Goal: Transaction & Acquisition: Book appointment/travel/reservation

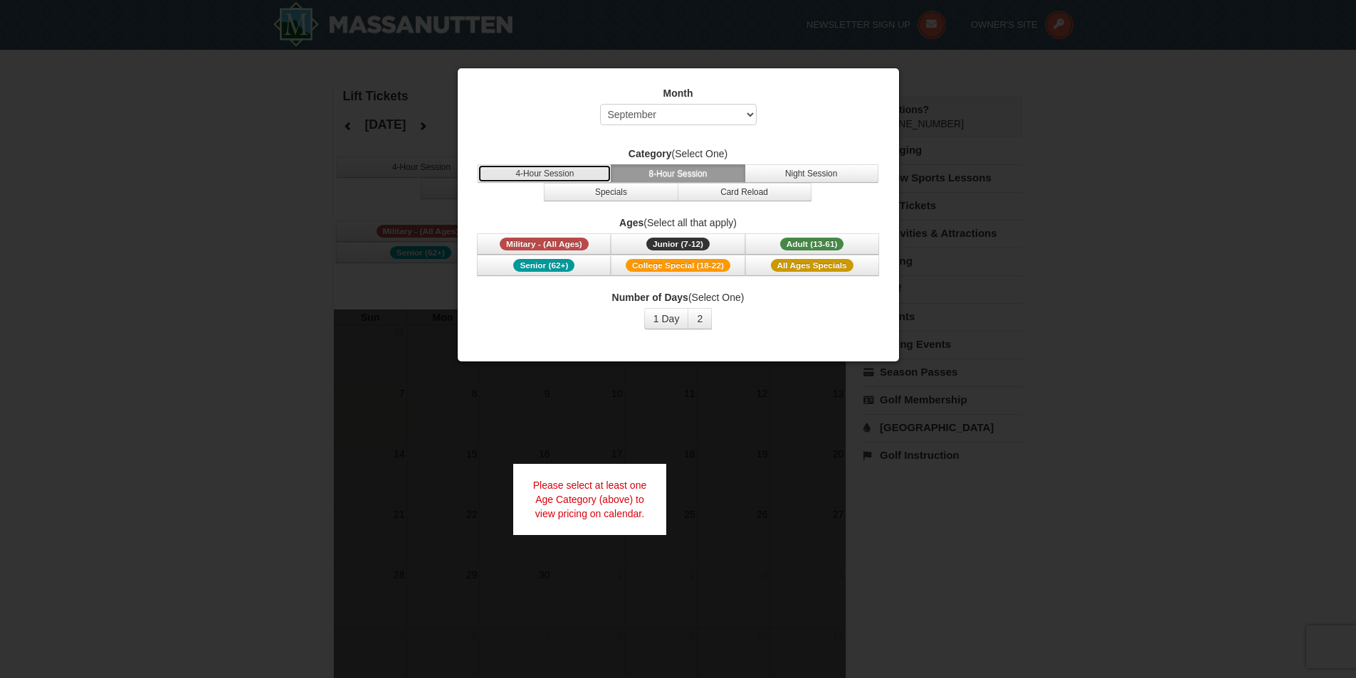
click at [569, 177] on button "4-Hour Session" at bounding box center [545, 173] width 134 height 19
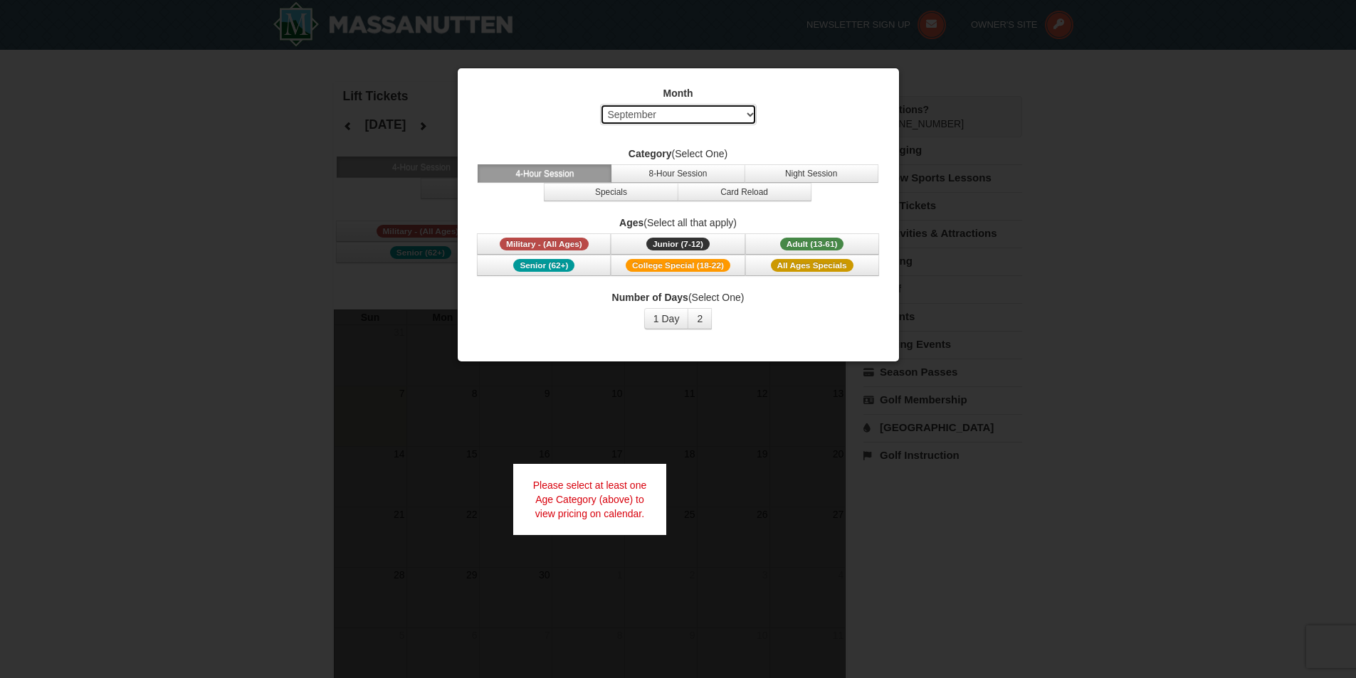
click at [644, 117] on select "Select September October November December January February March April May Jun…" at bounding box center [678, 114] width 157 height 21
select select "10"
click at [600, 104] on select "Select September October November December January February March April May Jun…" at bounding box center [678, 114] width 157 height 21
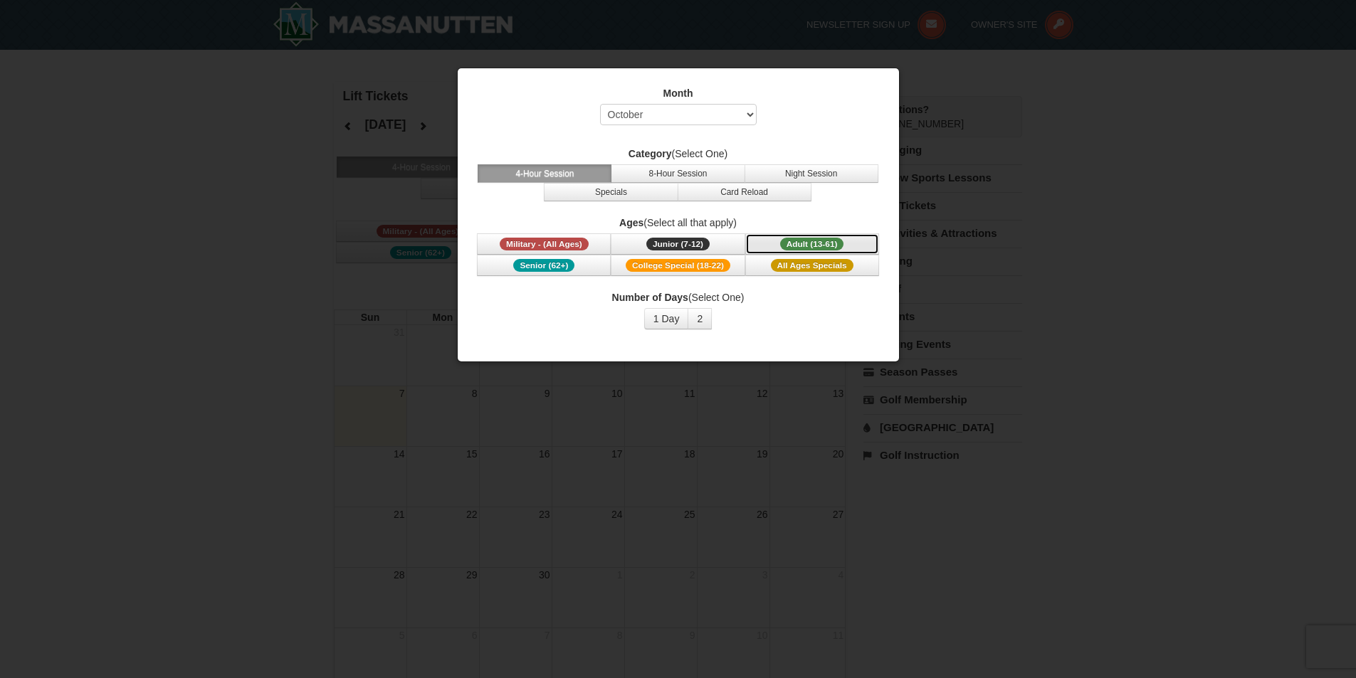
click at [791, 241] on span "Adult (13-61)" at bounding box center [812, 244] width 64 height 13
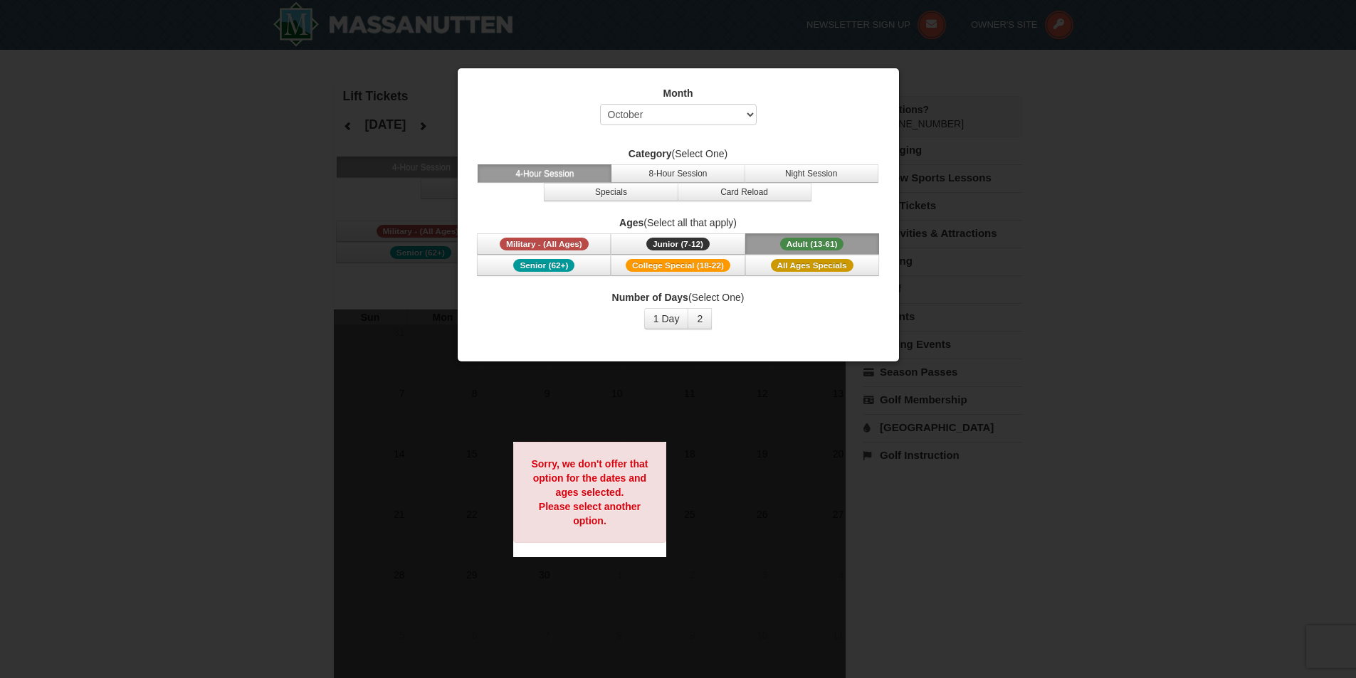
click at [794, 237] on button "Adult (13-61) (13 - 61)" at bounding box center [812, 243] width 134 height 21
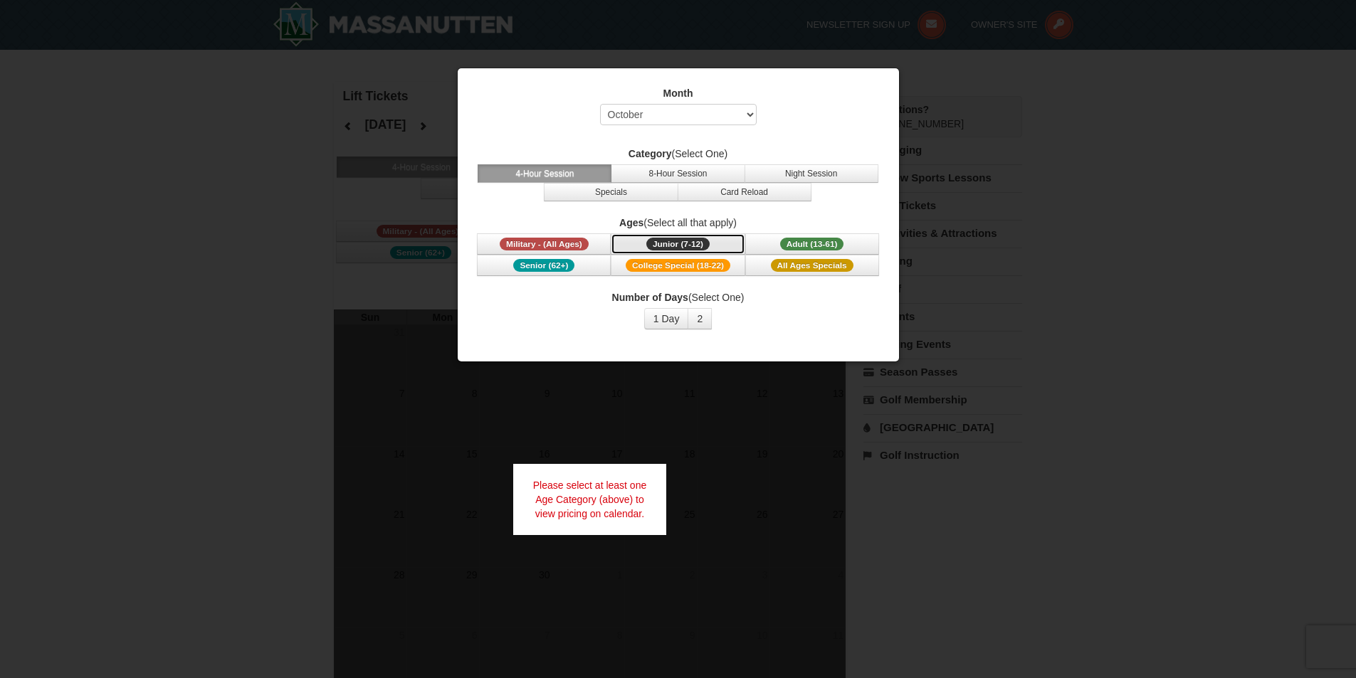
click at [713, 241] on button "Junior (7-12) (7 - 12)" at bounding box center [678, 243] width 134 height 21
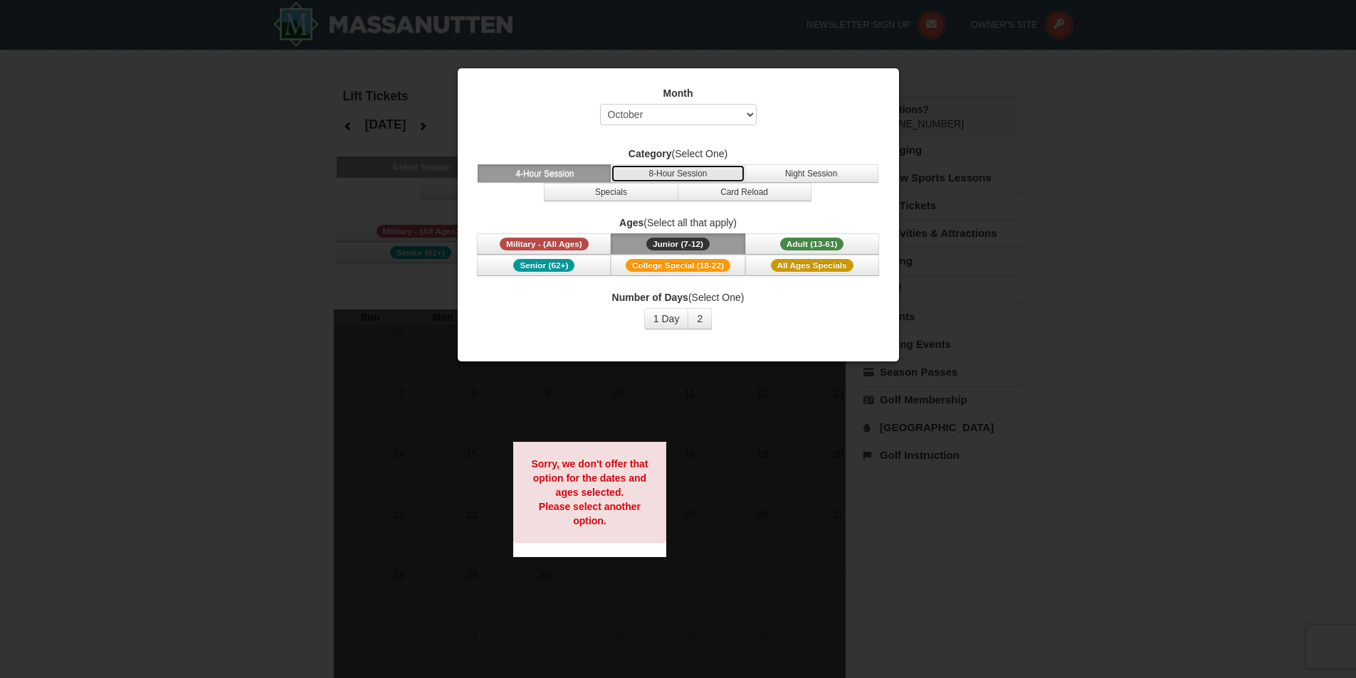
click at [672, 172] on button "8-Hour Session" at bounding box center [678, 173] width 134 height 19
click at [631, 197] on button "Specials" at bounding box center [611, 192] width 134 height 19
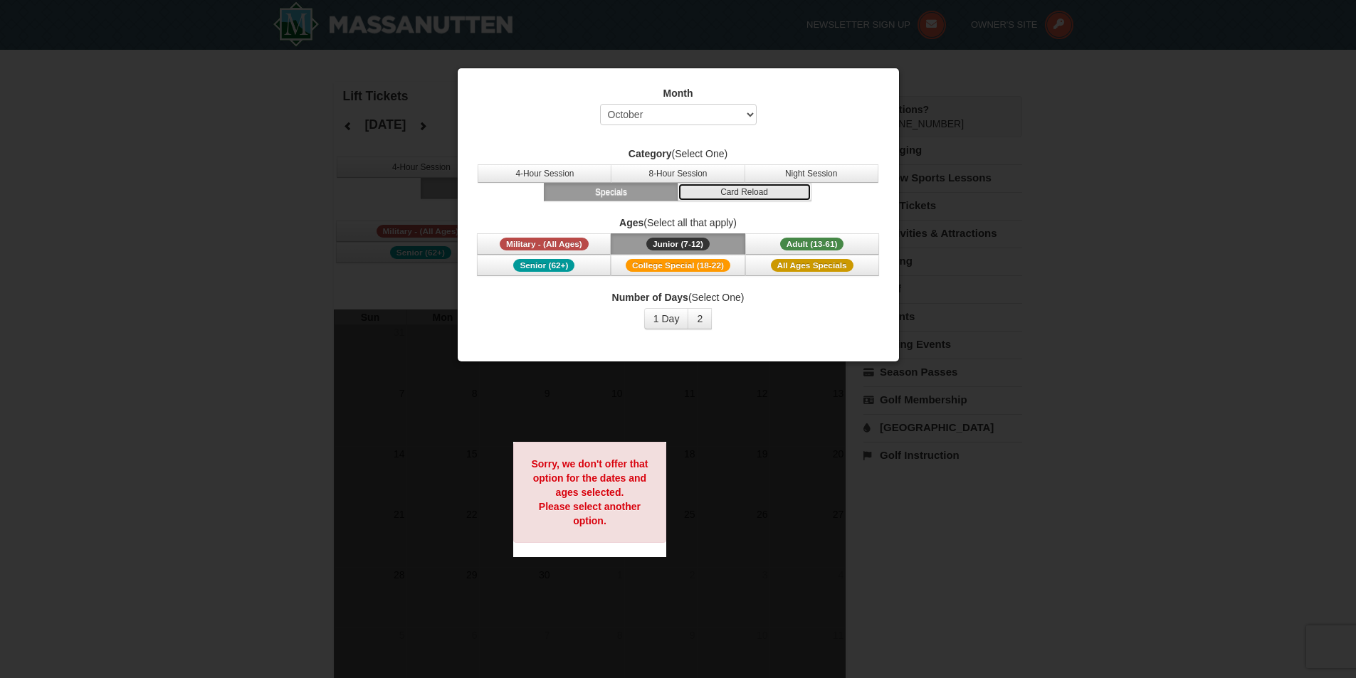
click at [789, 193] on button "Card Reload" at bounding box center [745, 192] width 134 height 19
click at [651, 190] on button "Specials" at bounding box center [611, 192] width 134 height 19
click at [540, 177] on button "4-Hour Session" at bounding box center [545, 173] width 134 height 19
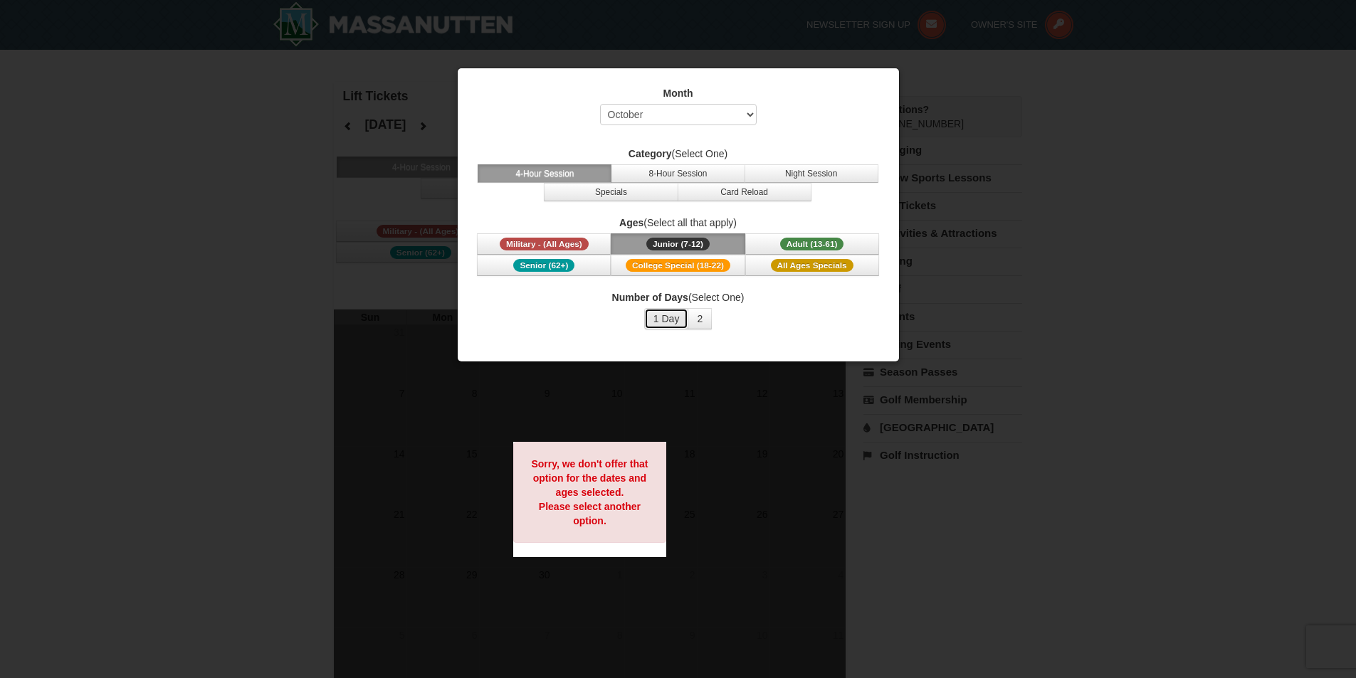
click at [675, 322] on button "1 Day" at bounding box center [666, 318] width 45 height 21
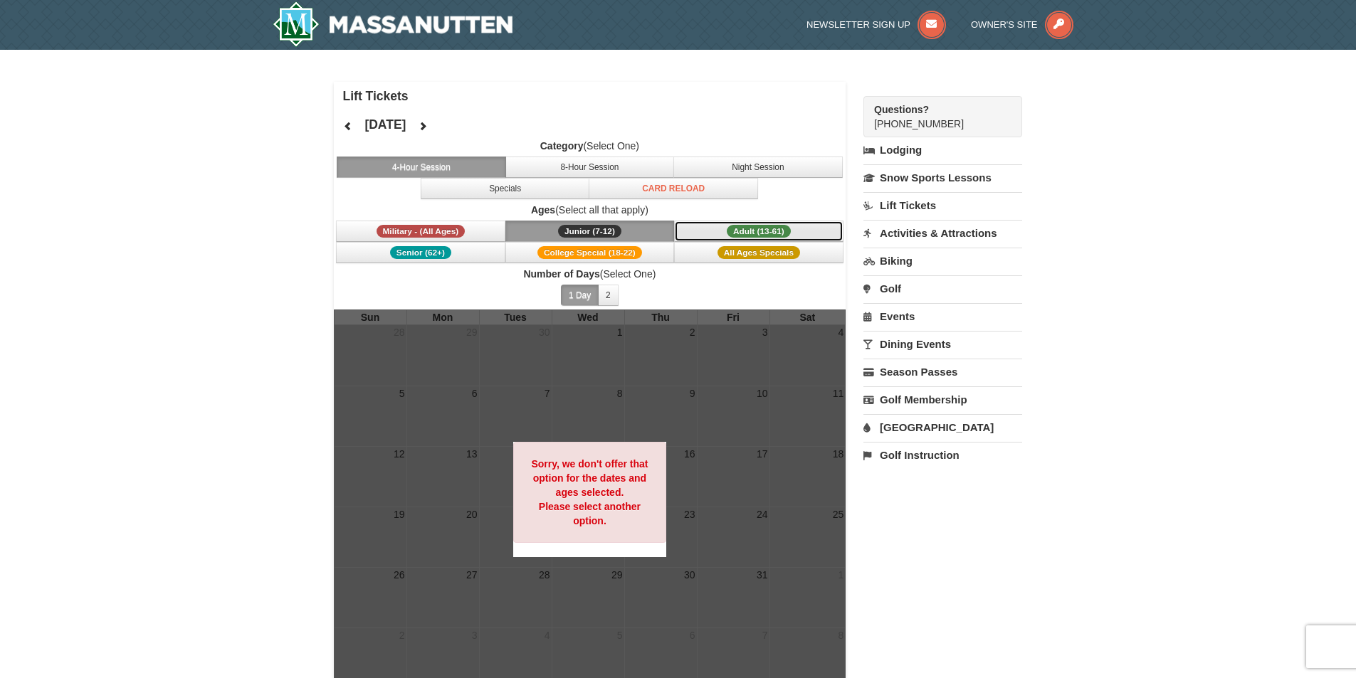
click at [730, 232] on span "Adult (13-61)" at bounding box center [759, 231] width 64 height 13
click at [480, 225] on button "Military - (All Ages)" at bounding box center [420, 231] width 169 height 21
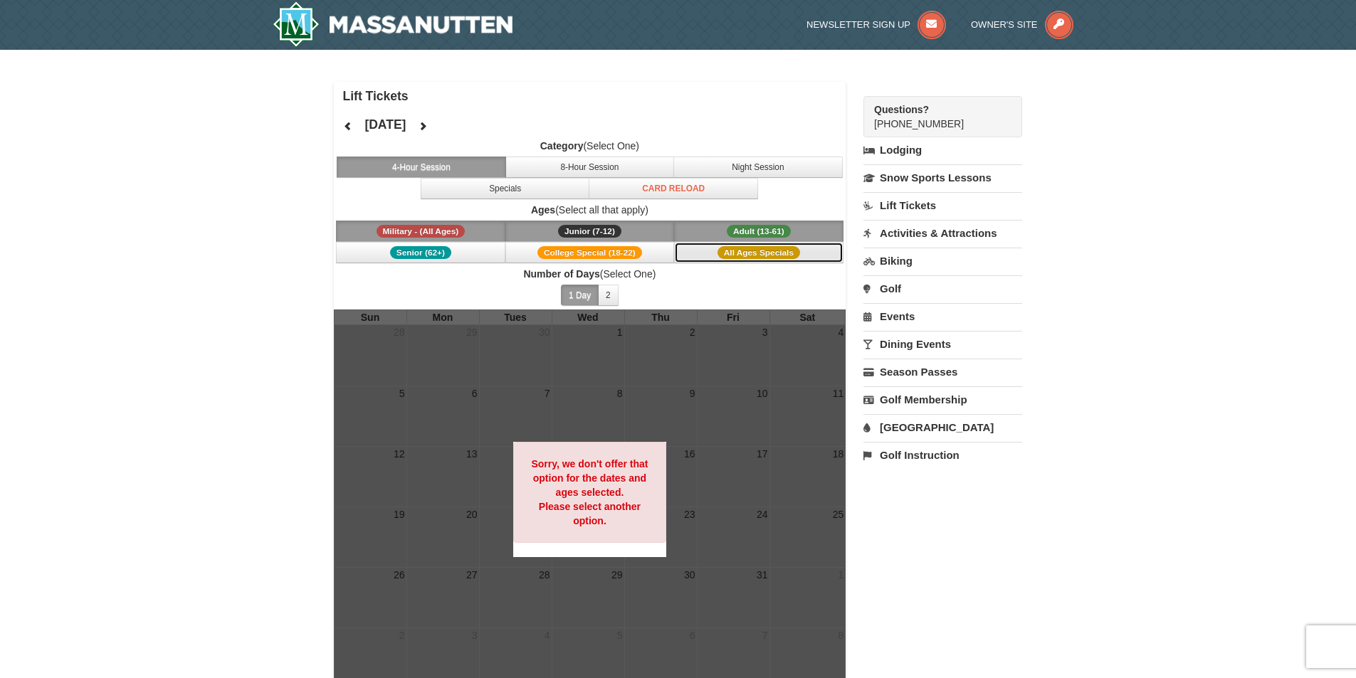
click at [775, 257] on span "All Ages Specials" at bounding box center [759, 252] width 83 height 13
click at [428, 125] on icon at bounding box center [423, 126] width 10 height 10
click at [346, 125] on icon at bounding box center [348, 126] width 10 height 10
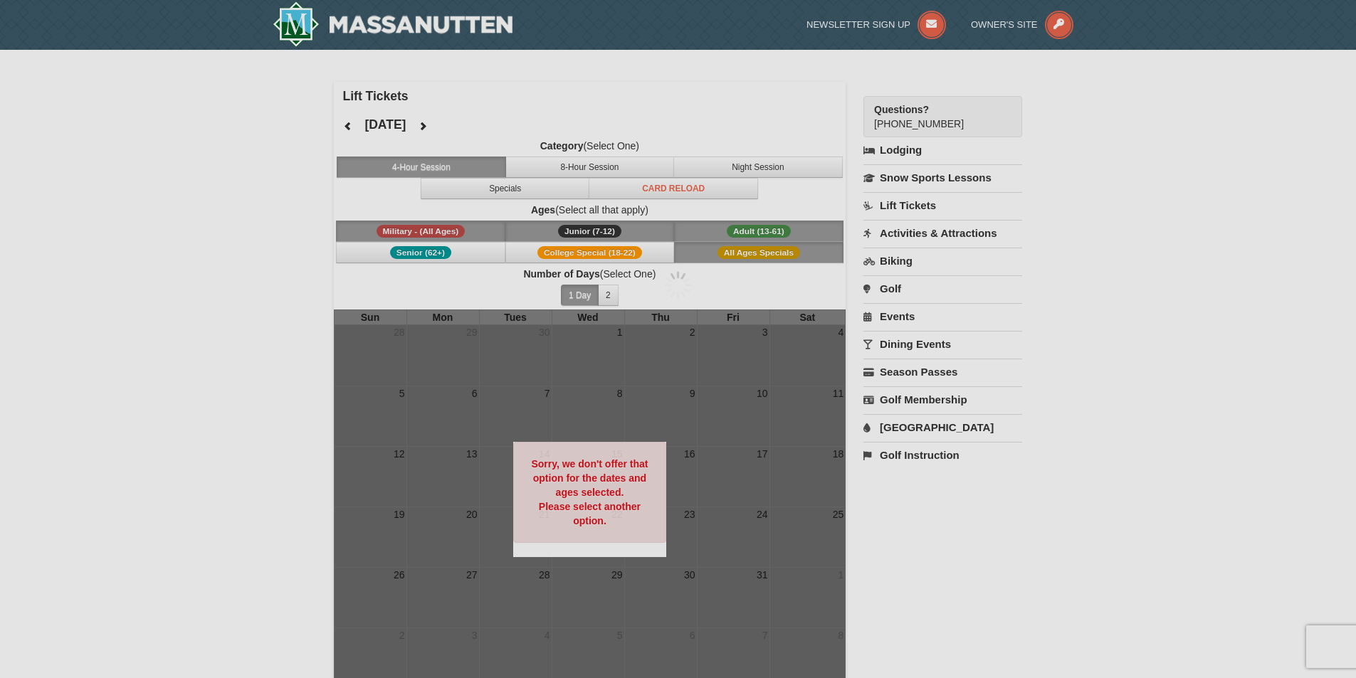
click at [346, 125] on div at bounding box center [678, 339] width 1356 height 678
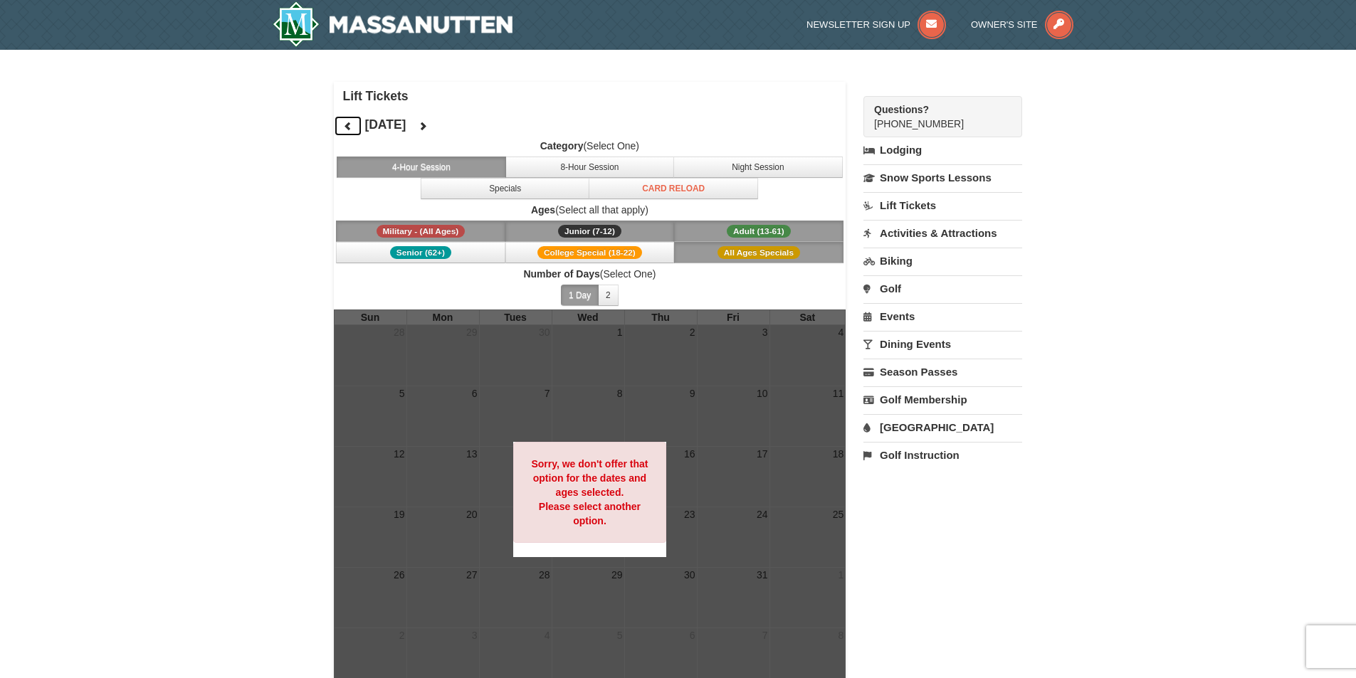
click at [352, 126] on icon at bounding box center [348, 126] width 10 height 10
click at [458, 251] on button "Senior (62+)" at bounding box center [420, 252] width 169 height 21
click at [560, 170] on button "8-Hour Session" at bounding box center [589, 167] width 169 height 21
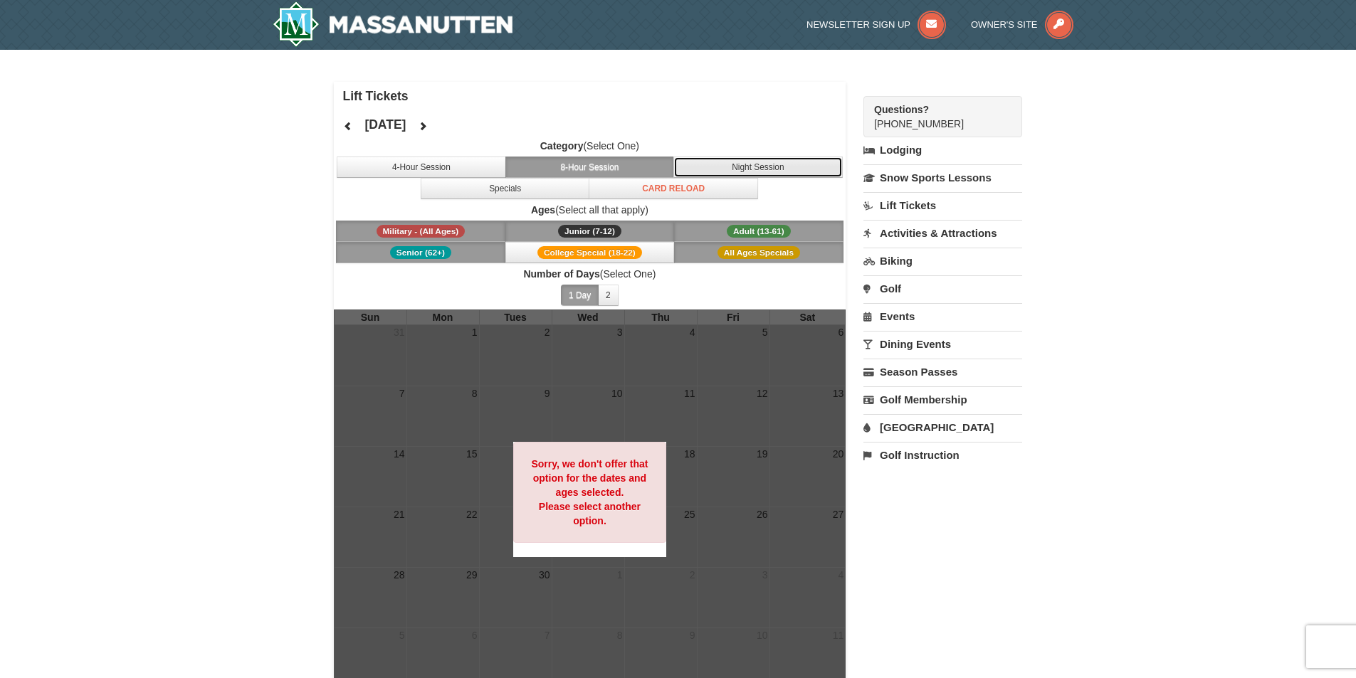
click at [738, 169] on button "Night Session" at bounding box center [757, 167] width 169 height 21
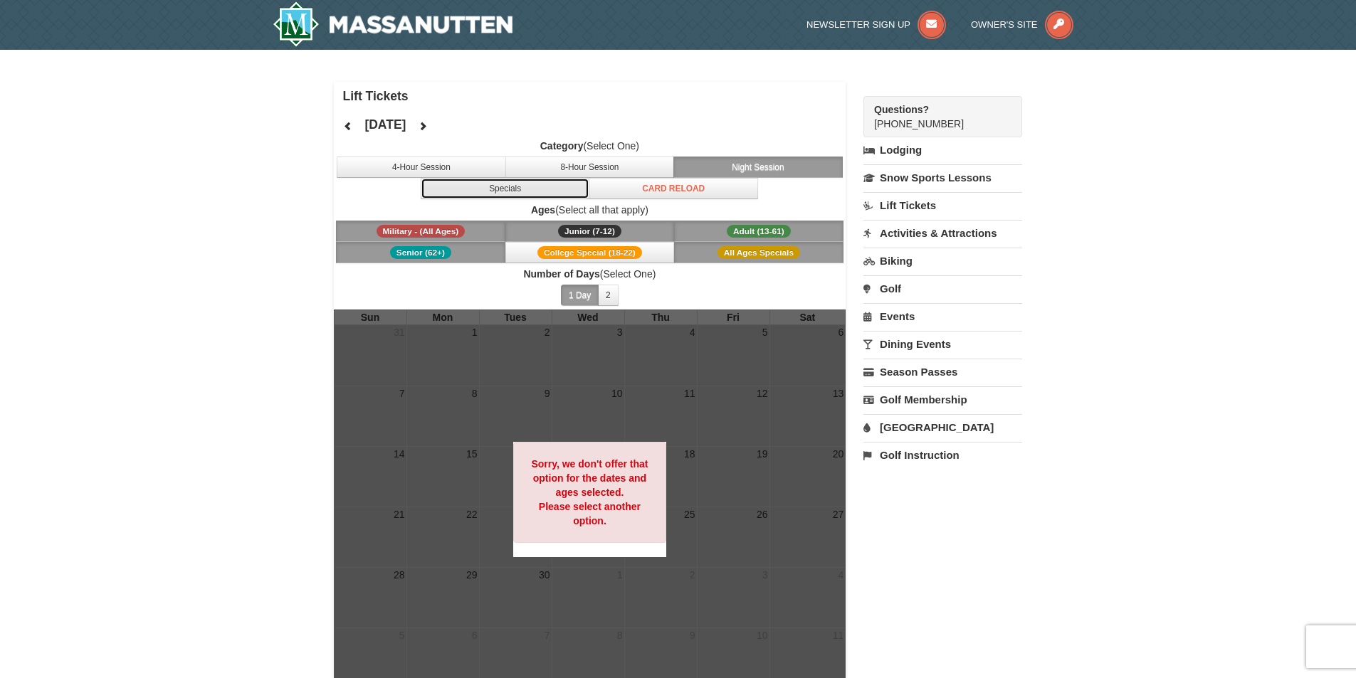
click at [527, 195] on button "Specials" at bounding box center [505, 188] width 169 height 21
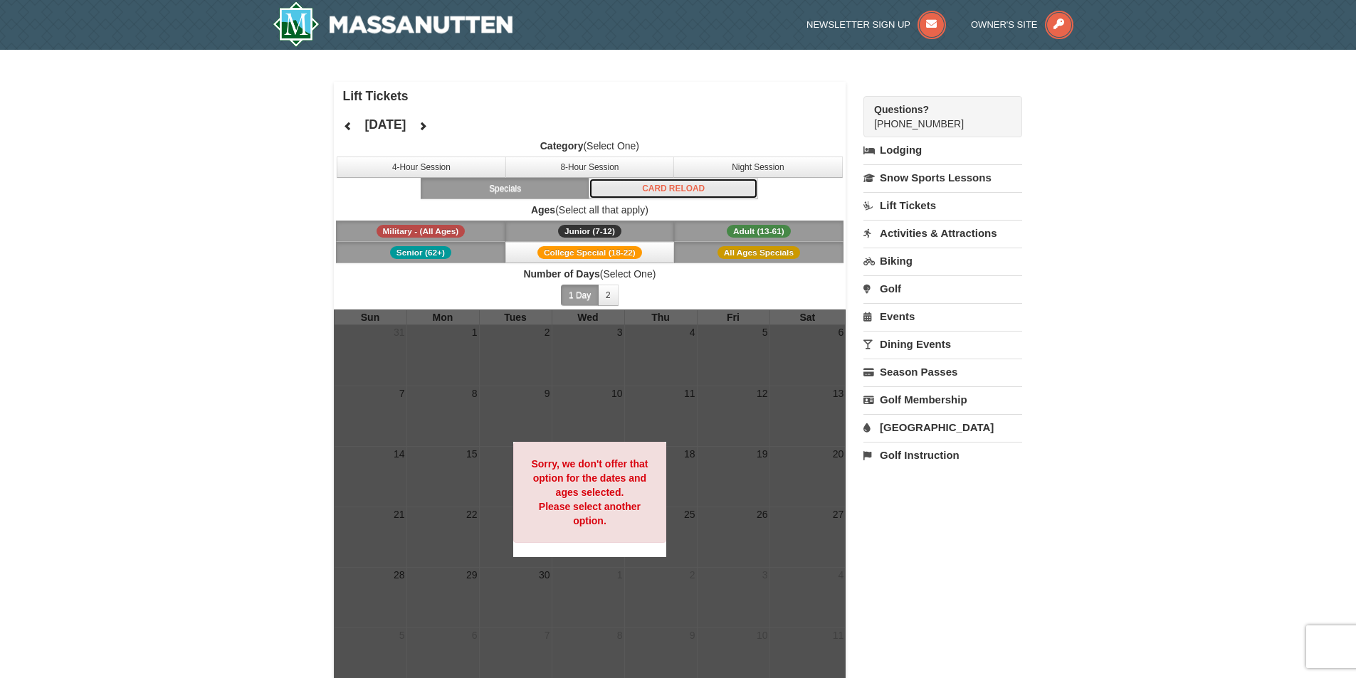
click at [644, 189] on button "Card Reload" at bounding box center [673, 188] width 169 height 21
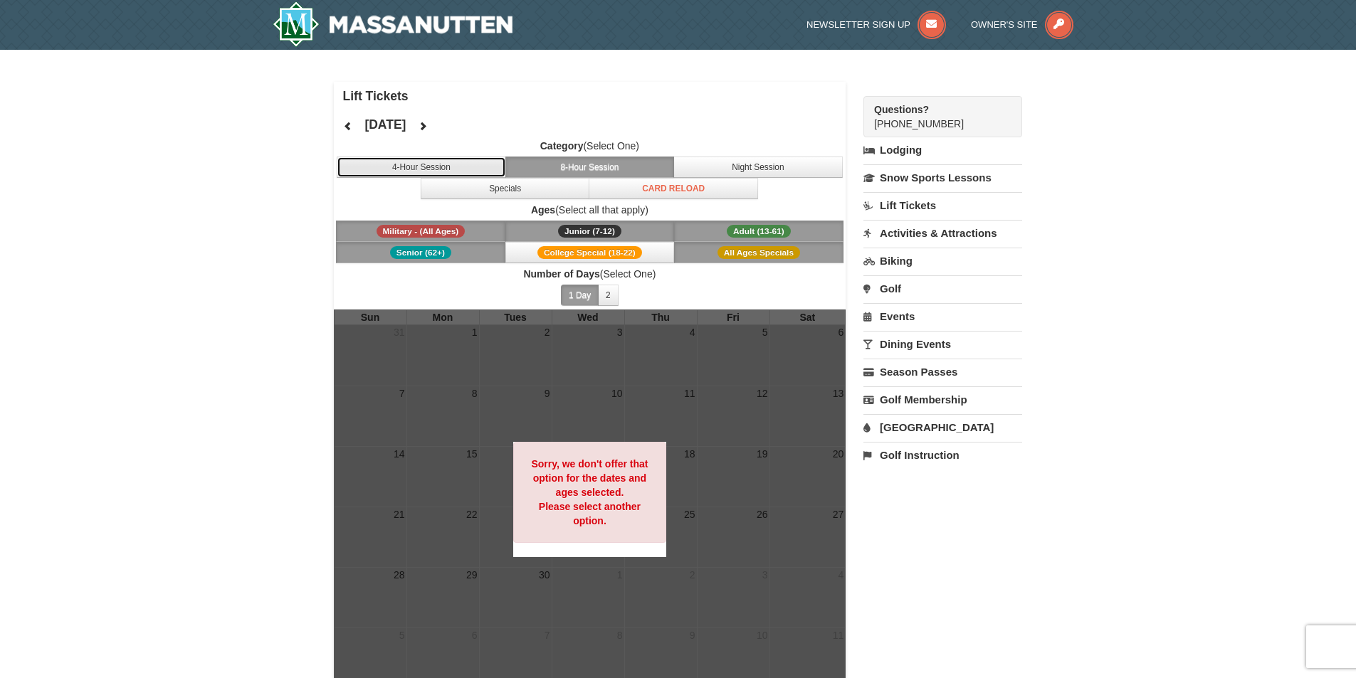
click at [438, 165] on button "4-Hour Session" at bounding box center [421, 167] width 169 height 21
click at [428, 122] on icon at bounding box center [423, 126] width 10 height 10
click at [745, 253] on span "All Ages Specials" at bounding box center [759, 252] width 83 height 13
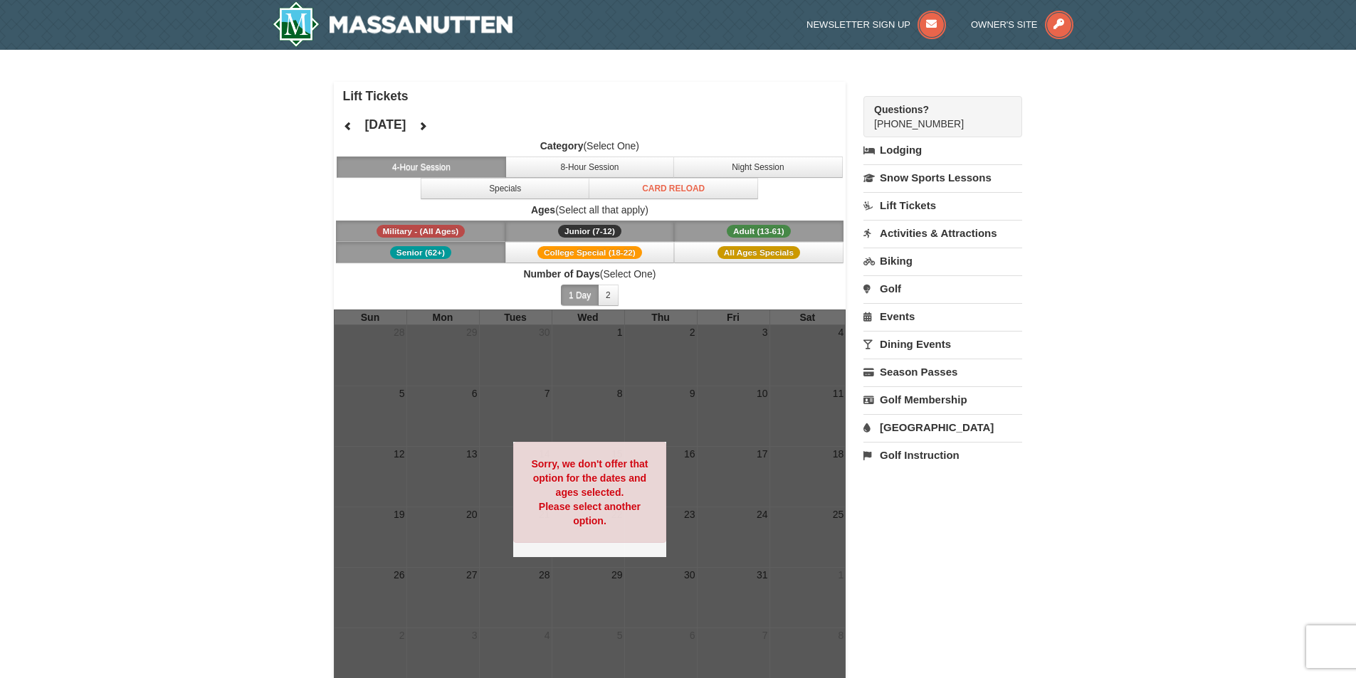
click at [744, 228] on span "Adult (13-61)" at bounding box center [759, 231] width 64 height 13
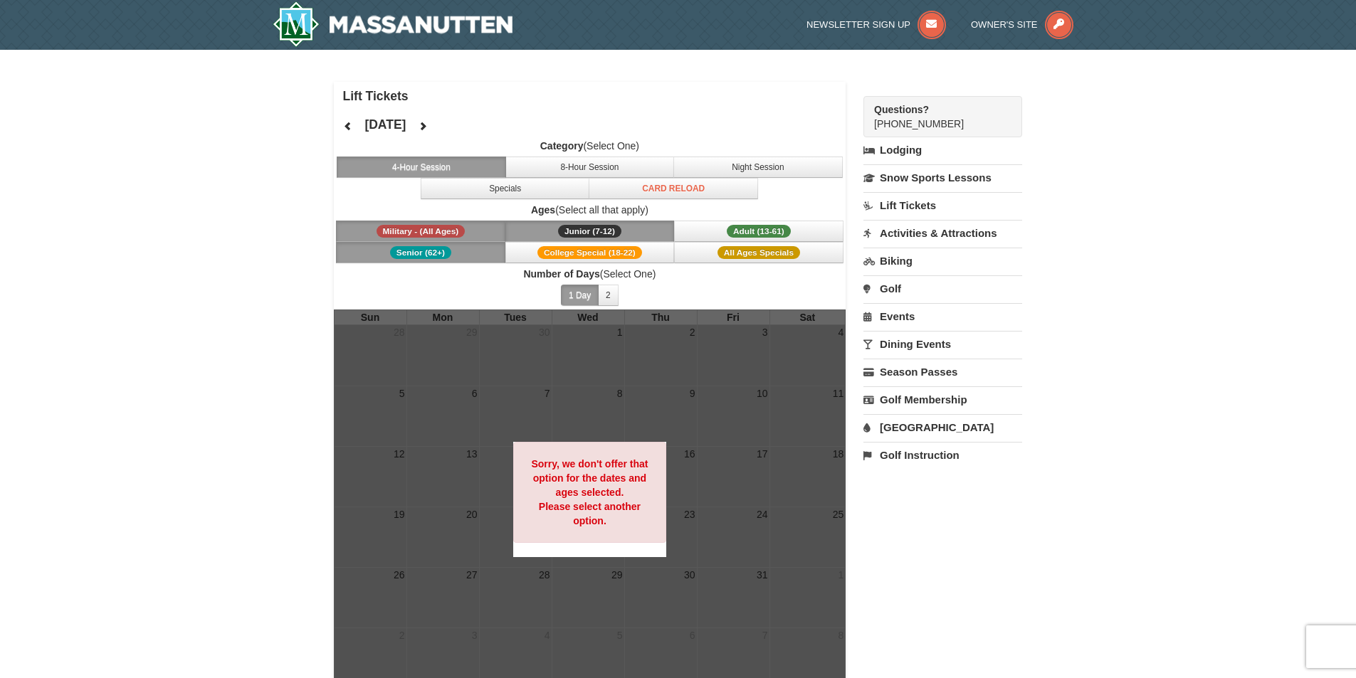
click at [633, 224] on button "Junior (7-12) (7 - 12)" at bounding box center [589, 231] width 169 height 21
click at [490, 233] on button "Military - (All Ages)" at bounding box center [420, 231] width 169 height 21
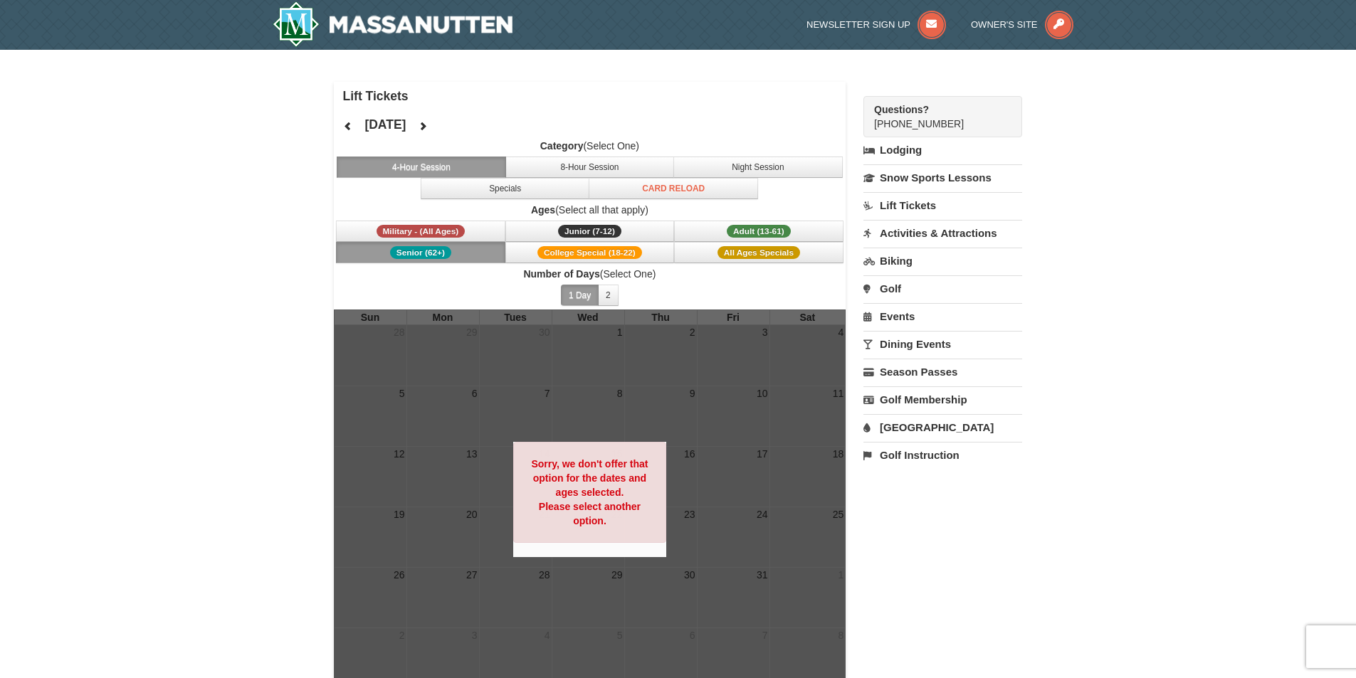
click at [484, 253] on button "Senior (62+)" at bounding box center [420, 252] width 169 height 21
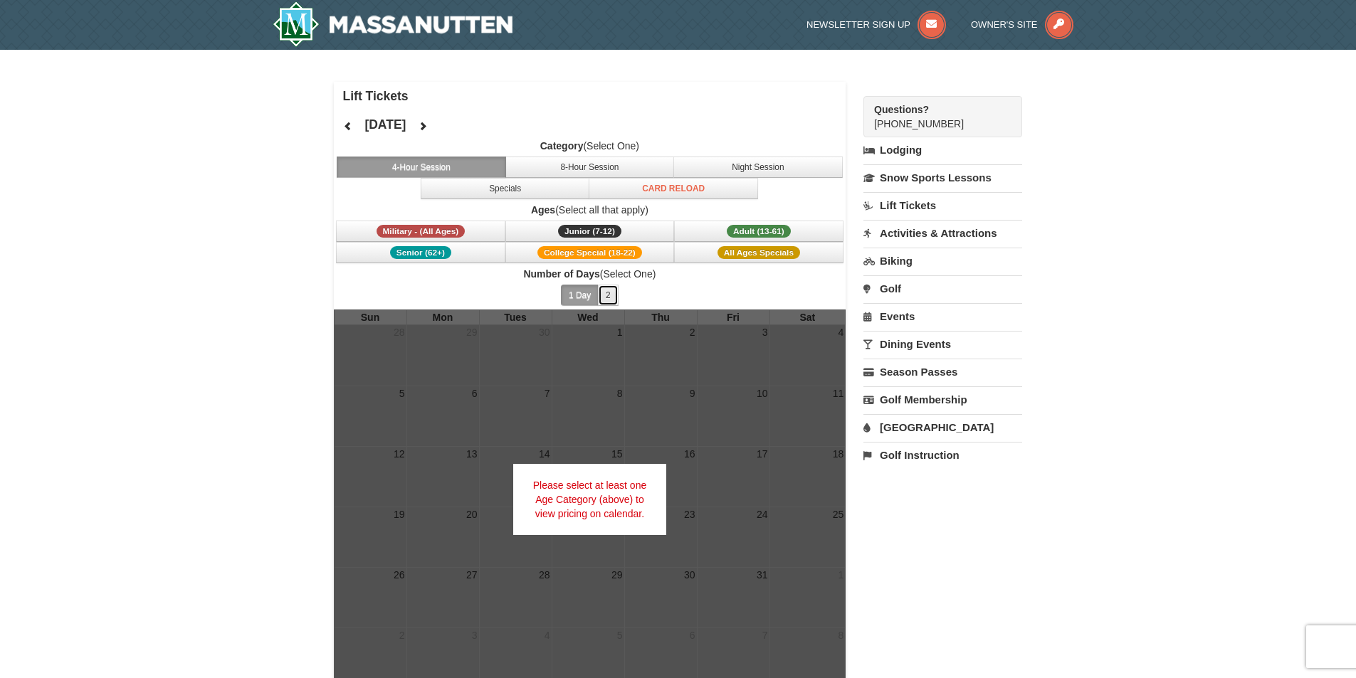
click at [611, 292] on button "2" at bounding box center [608, 295] width 21 height 21
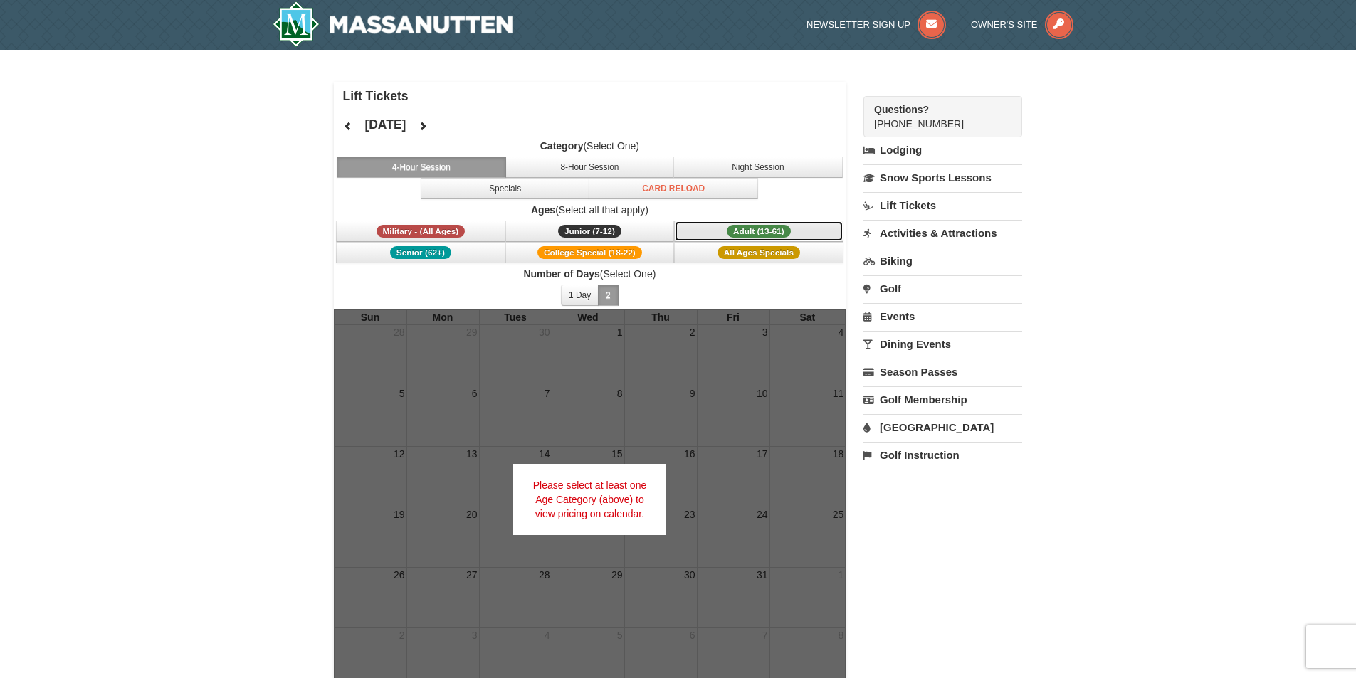
click at [721, 228] on button "Adult (13-61) (13 - 61)" at bounding box center [758, 231] width 169 height 21
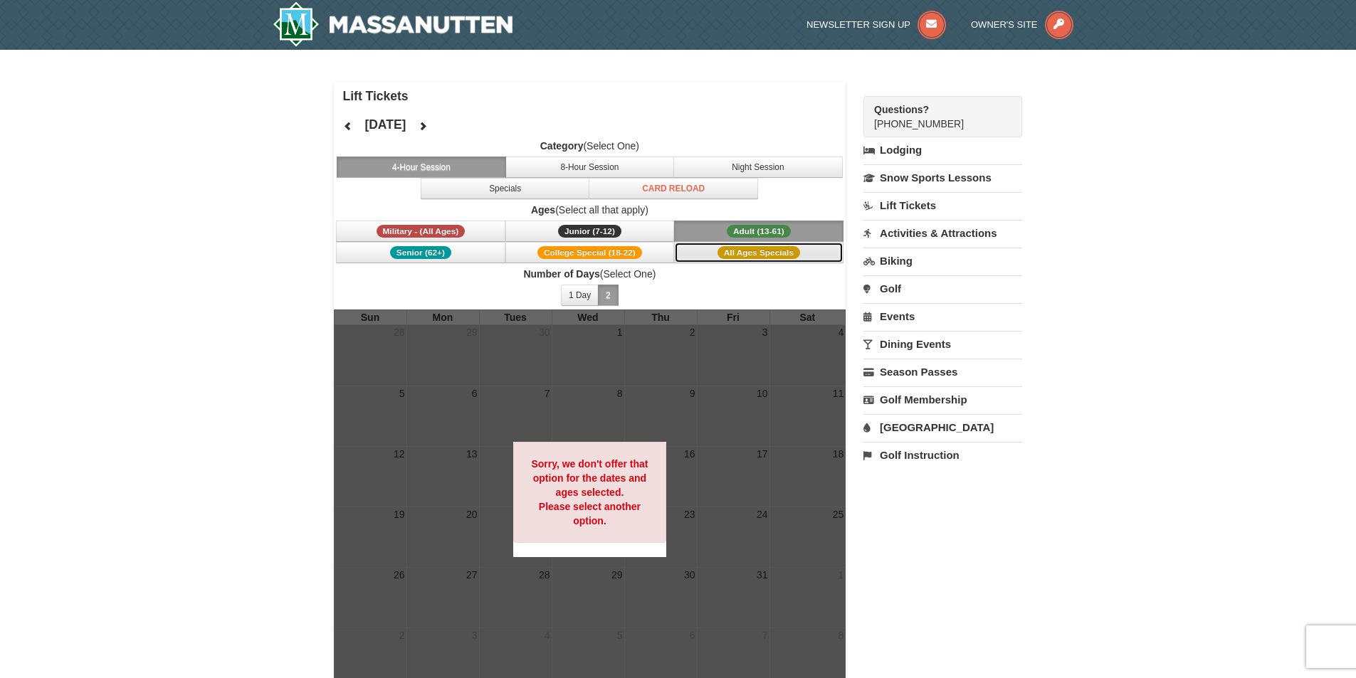
click at [732, 254] on span "All Ages Specials" at bounding box center [759, 252] width 83 height 13
click at [630, 252] on span "College Special (18-22)" at bounding box center [589, 252] width 105 height 13
click at [625, 228] on button "Junior (7-12) (7 - 12)" at bounding box center [589, 231] width 169 height 21
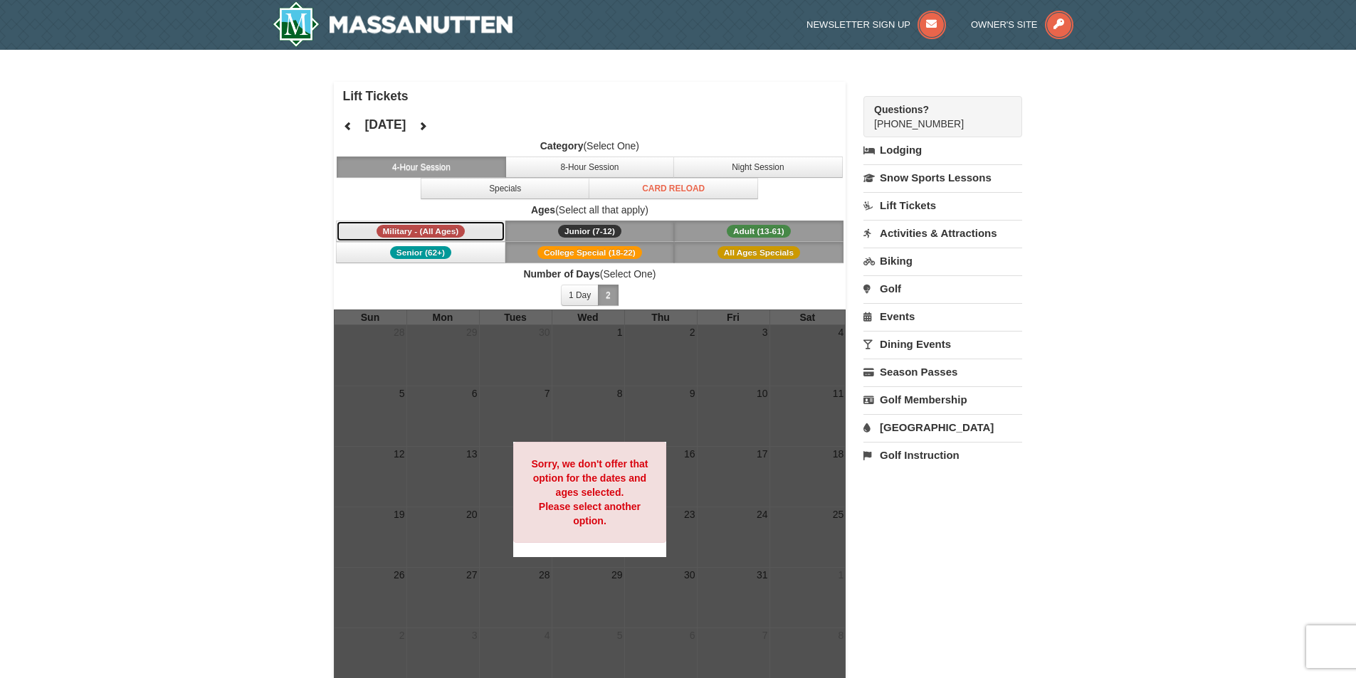
click at [451, 230] on span "Military - (All Ages)" at bounding box center [421, 231] width 89 height 13
click at [450, 249] on span "Senior (62+)" at bounding box center [420, 252] width 61 height 13
click at [621, 256] on span "College Special (18-22)" at bounding box center [589, 252] width 105 height 13
click at [962, 180] on link "Snow Sports Lessons" at bounding box center [942, 177] width 159 height 26
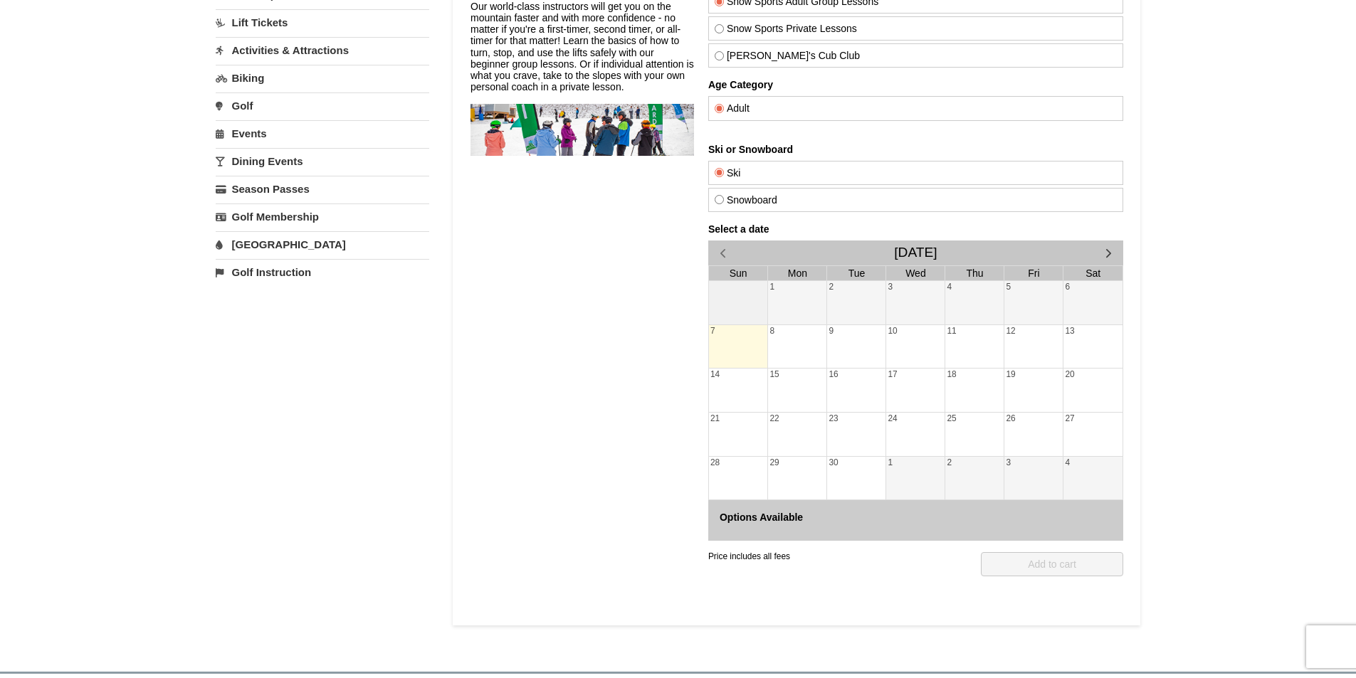
scroll to position [142, 0]
click at [1103, 250] on span "button" at bounding box center [1108, 252] width 15 height 15
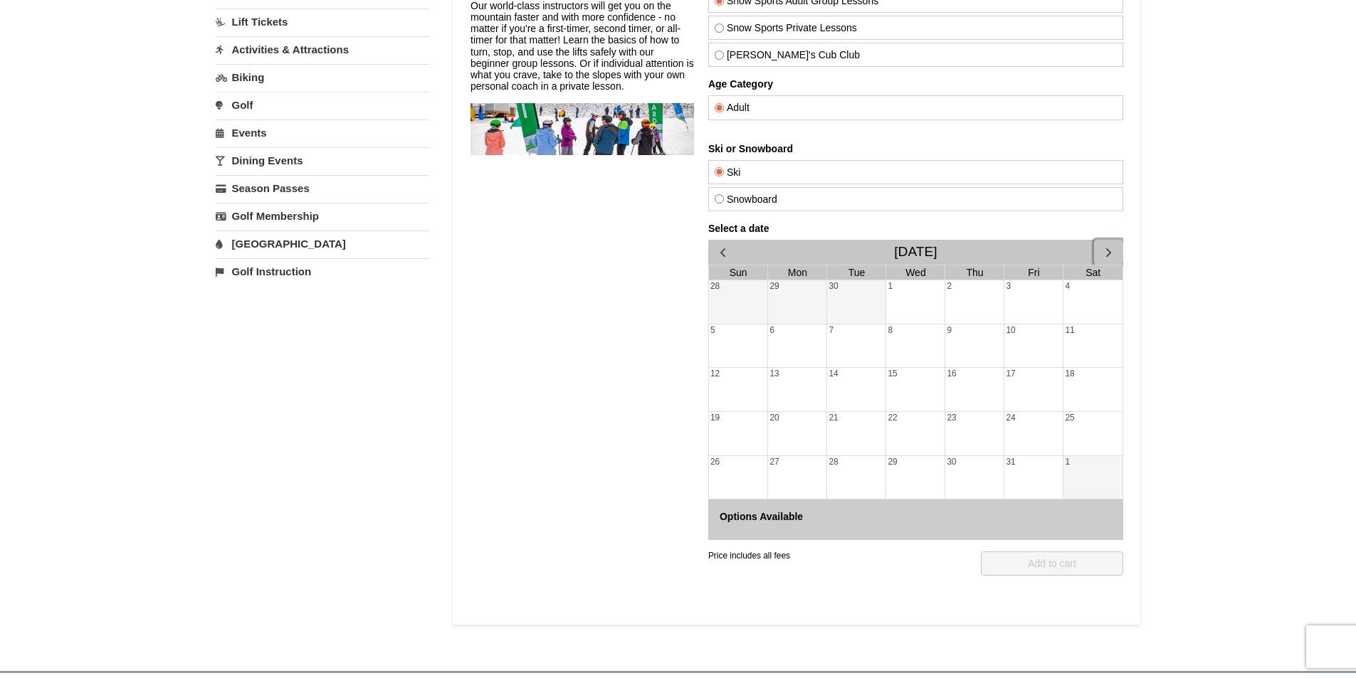
click at [1107, 350] on div "11" at bounding box center [1092, 346] width 59 height 43
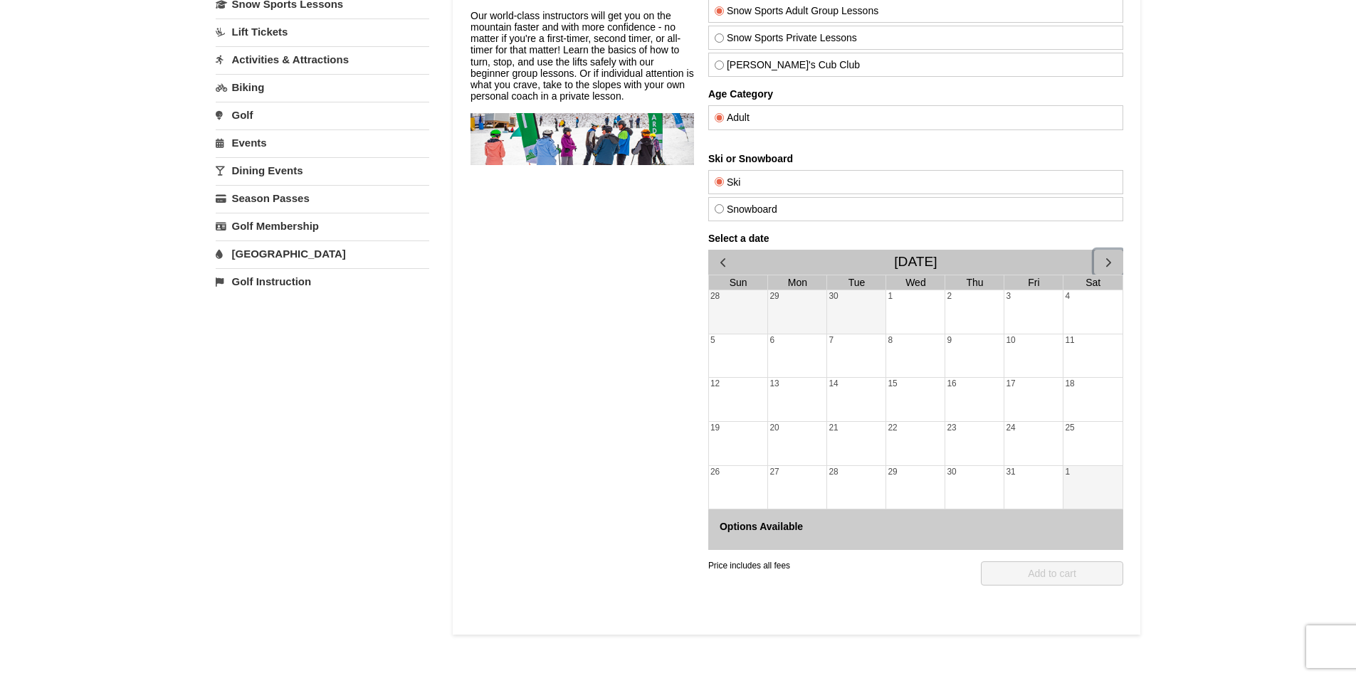
scroll to position [71, 0]
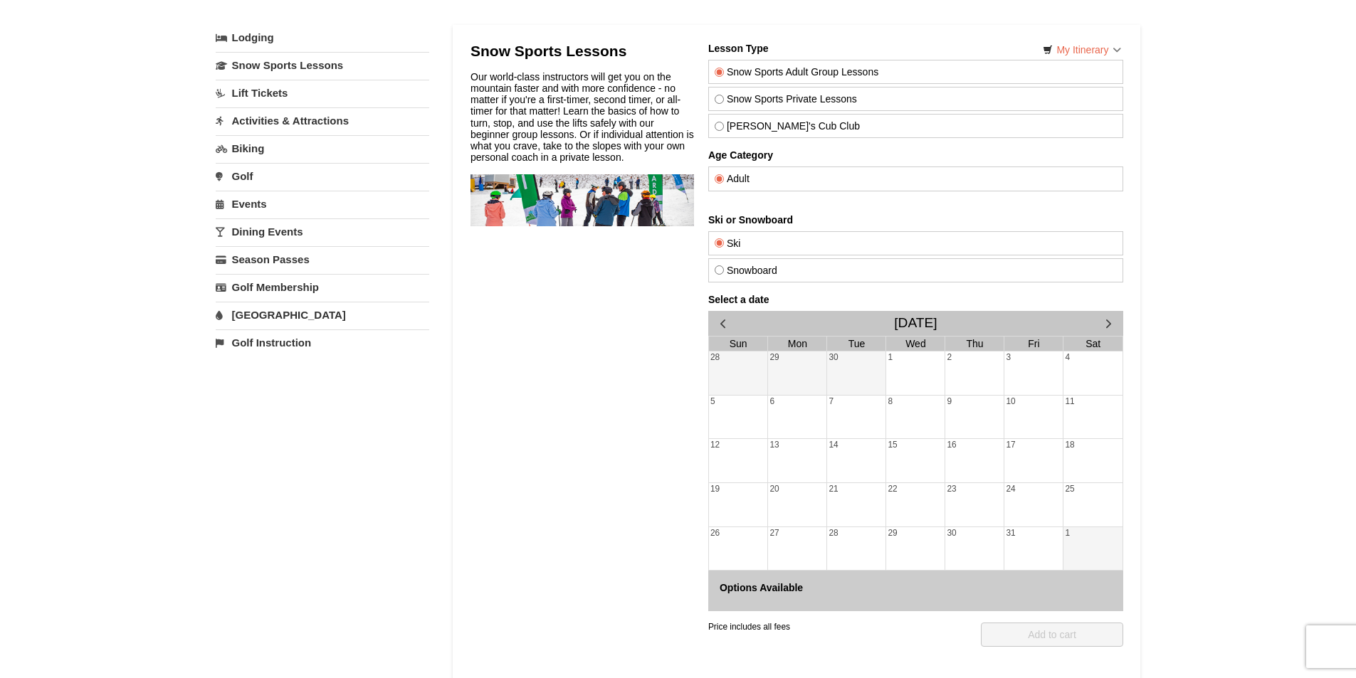
click at [721, 127] on input "Theo's Cub Club" at bounding box center [718, 126] width 9 height 9
radio input "true"
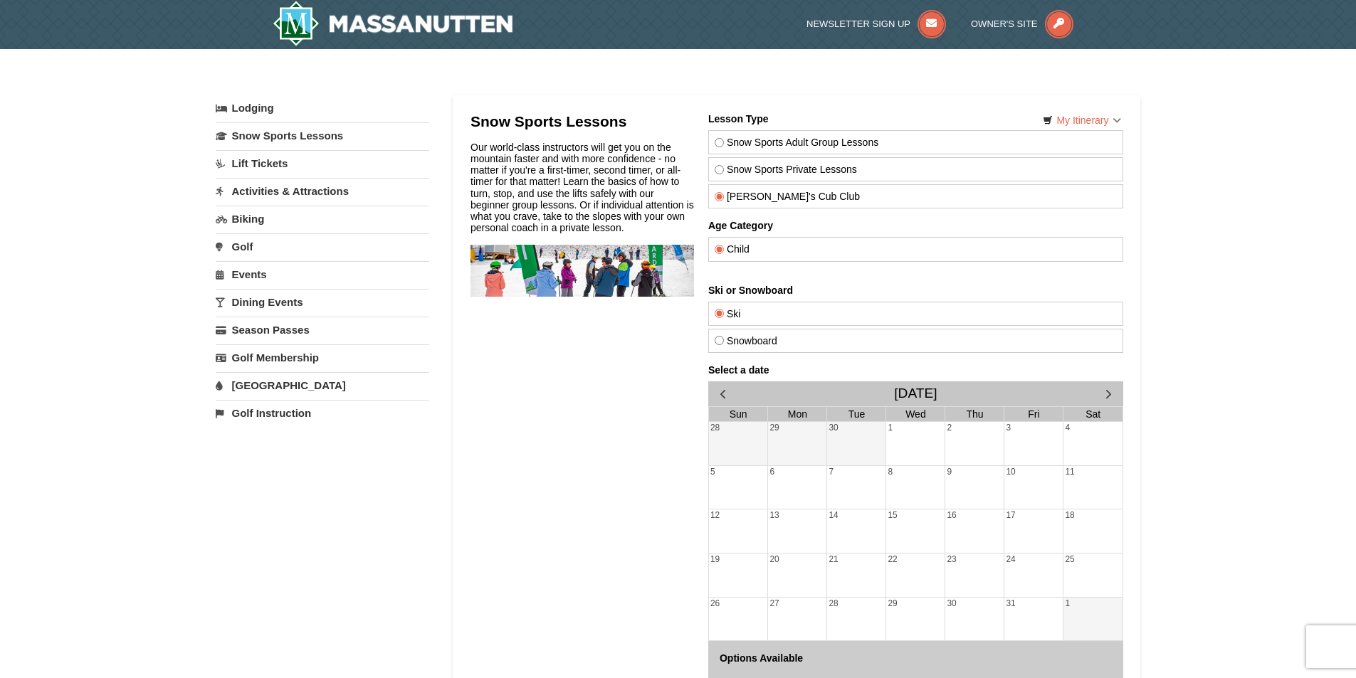
scroll to position [0, 0]
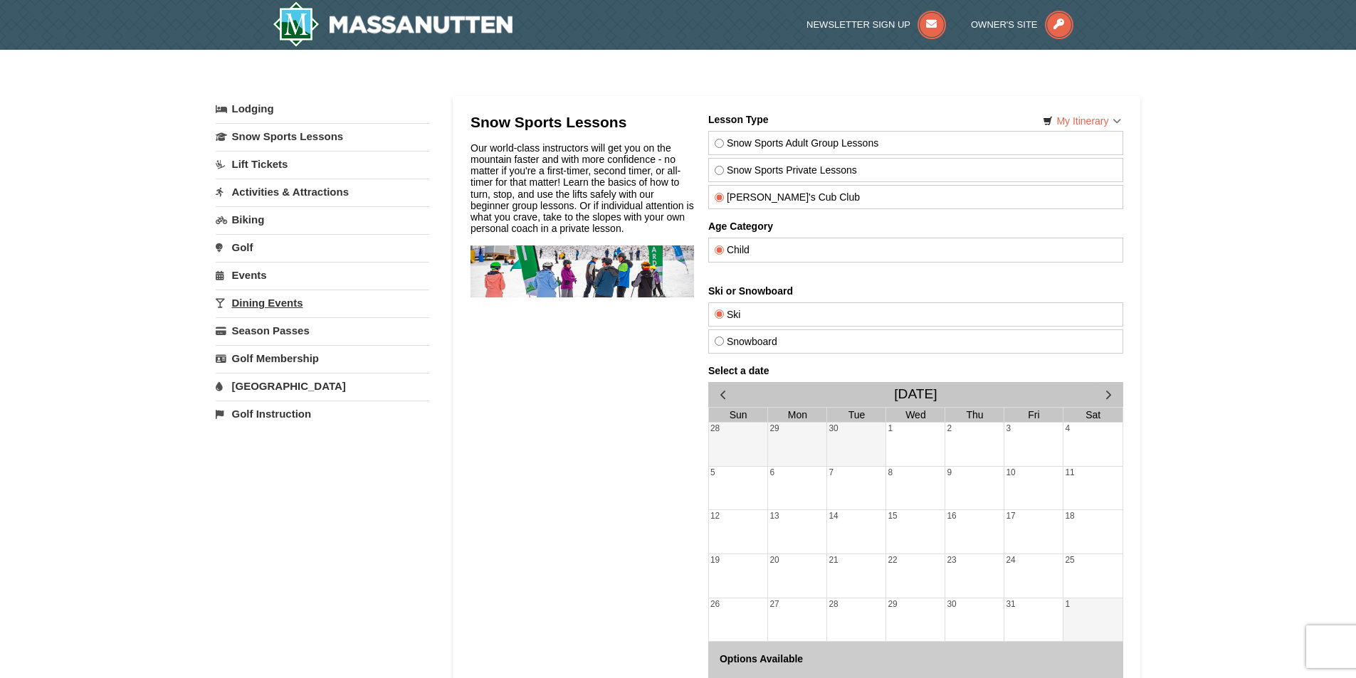
click at [278, 295] on link "Dining Events" at bounding box center [323, 303] width 214 height 26
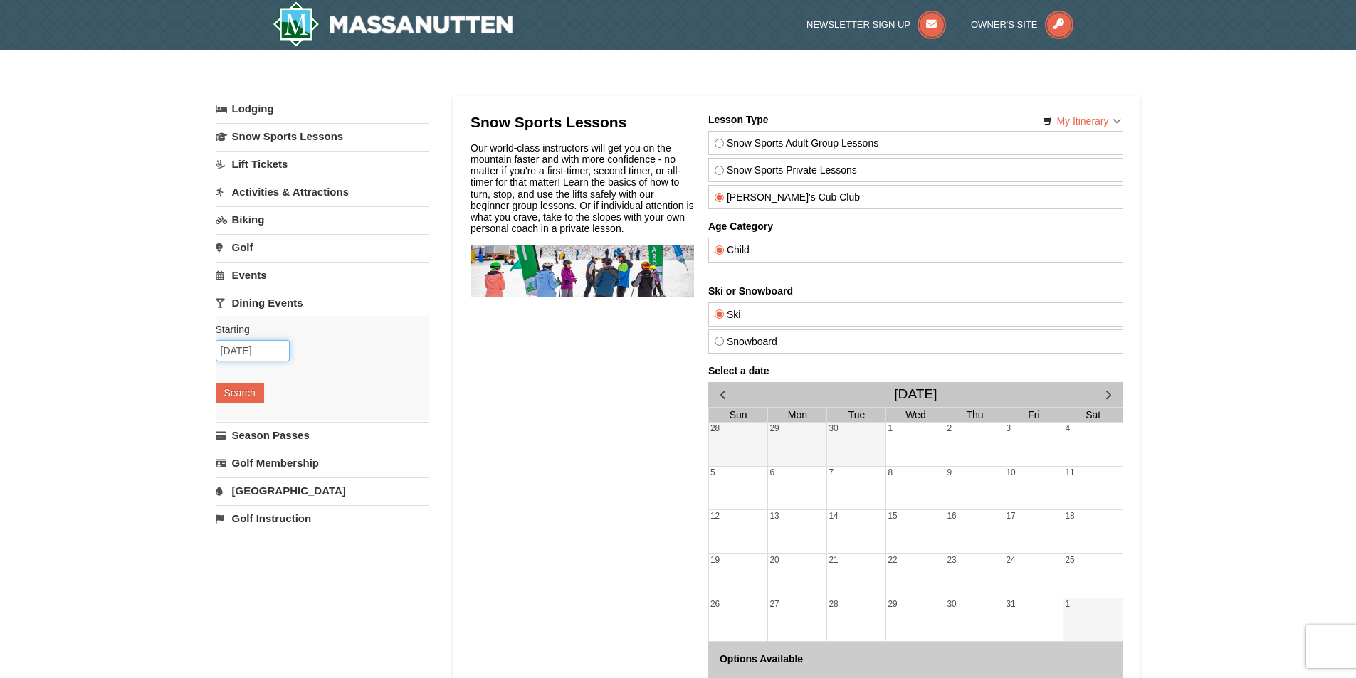
click at [241, 349] on input "09/07/2025" at bounding box center [253, 350] width 74 height 21
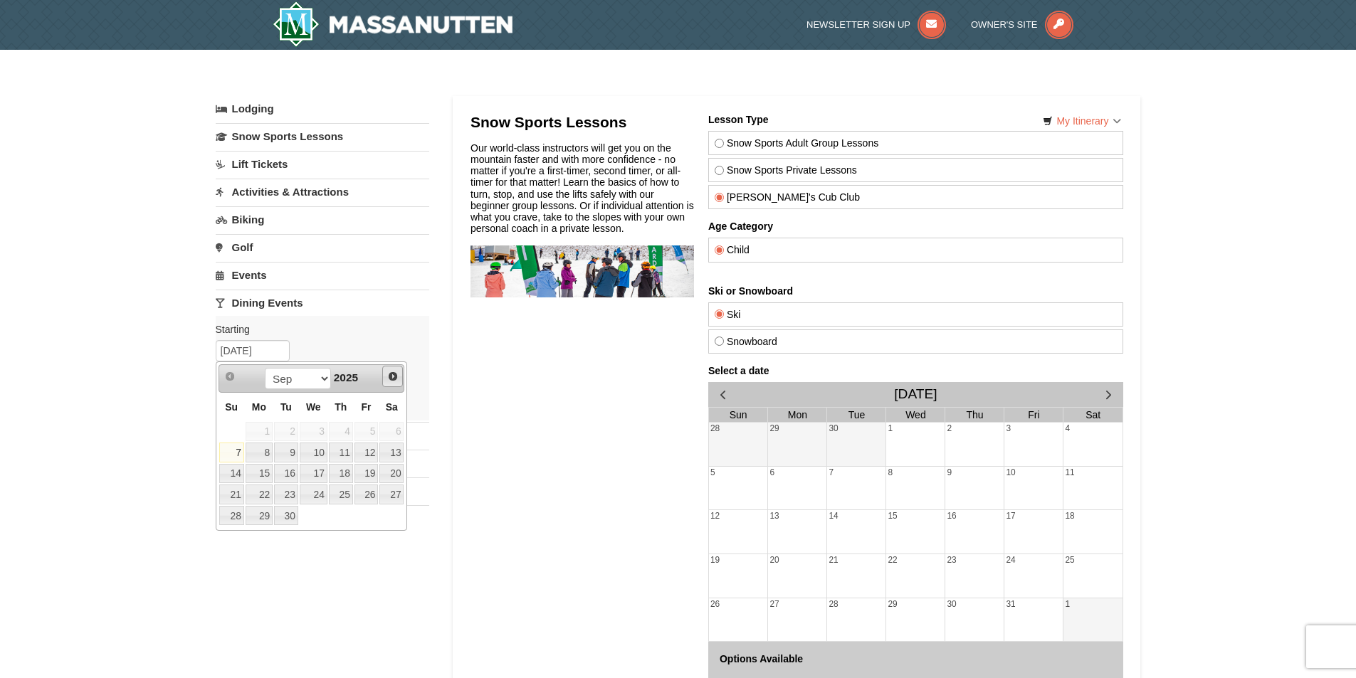
click at [394, 377] on span "Next" at bounding box center [392, 376] width 11 height 11
click at [390, 451] on link "11" at bounding box center [391, 453] width 24 height 20
type input "[DATE]"
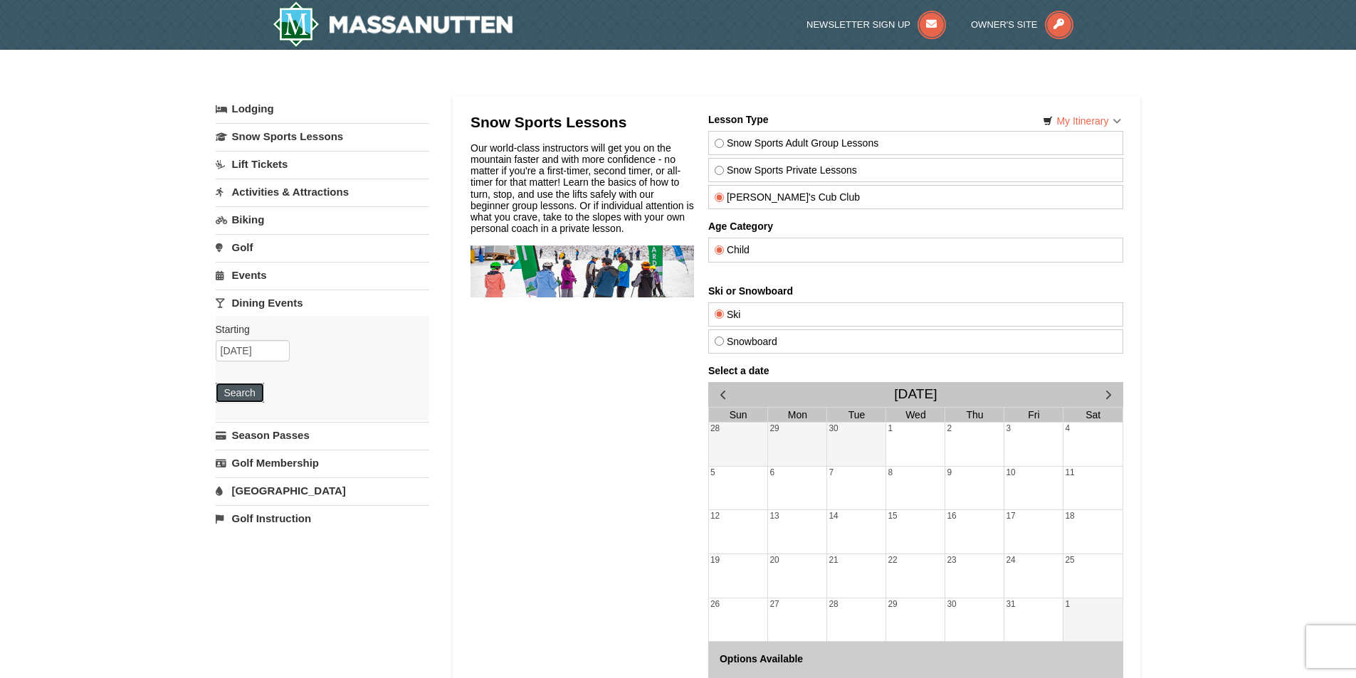
click at [252, 394] on button "Search" at bounding box center [240, 393] width 48 height 20
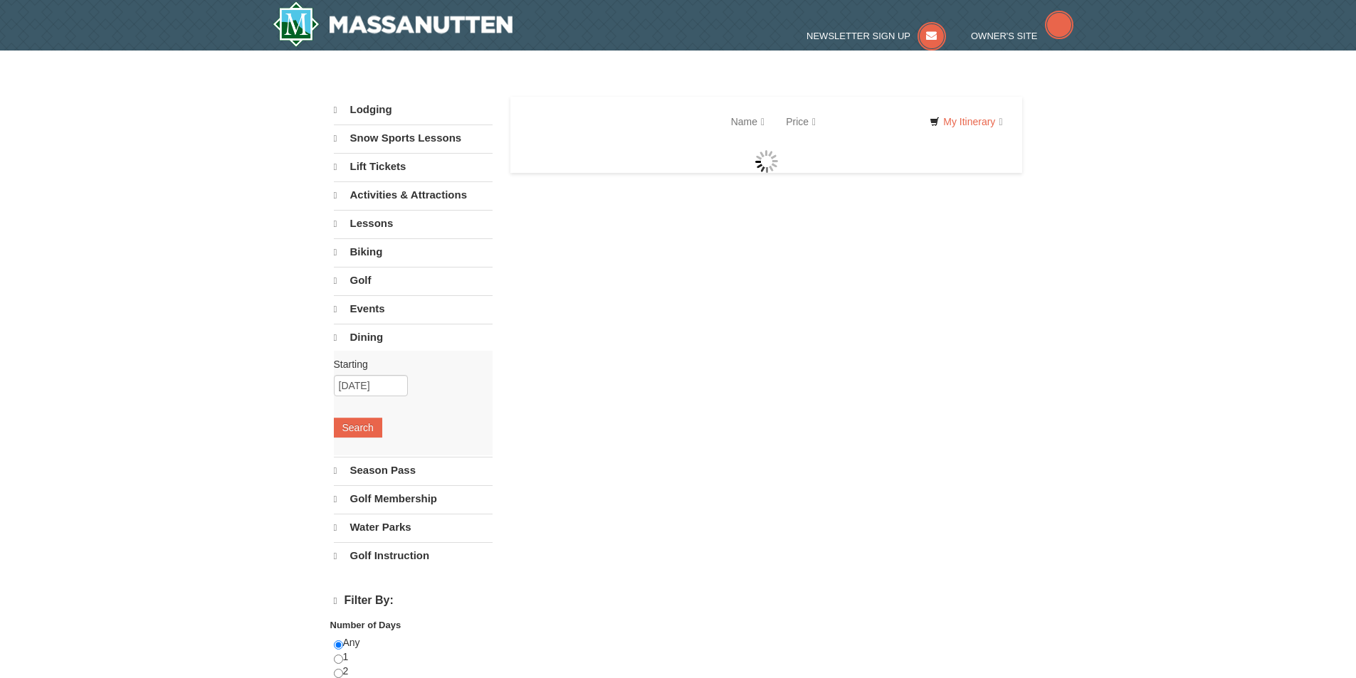
select select "9"
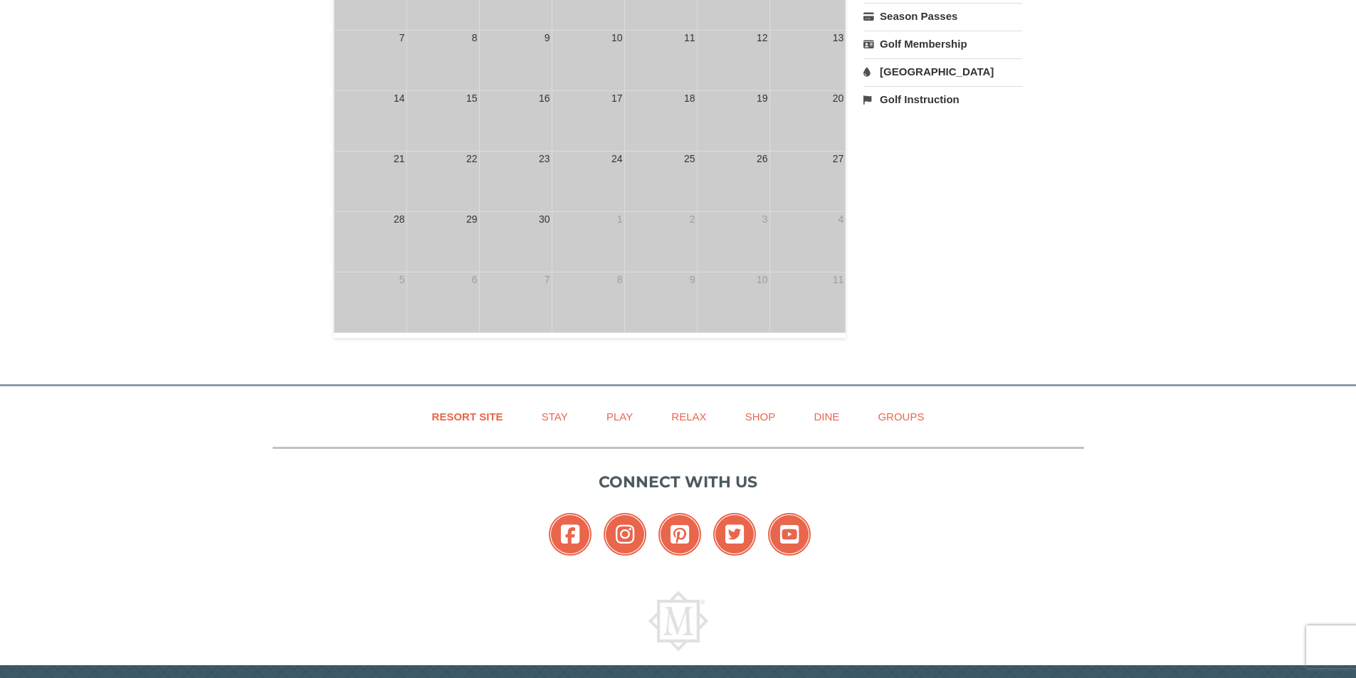
scroll to position [71, 0]
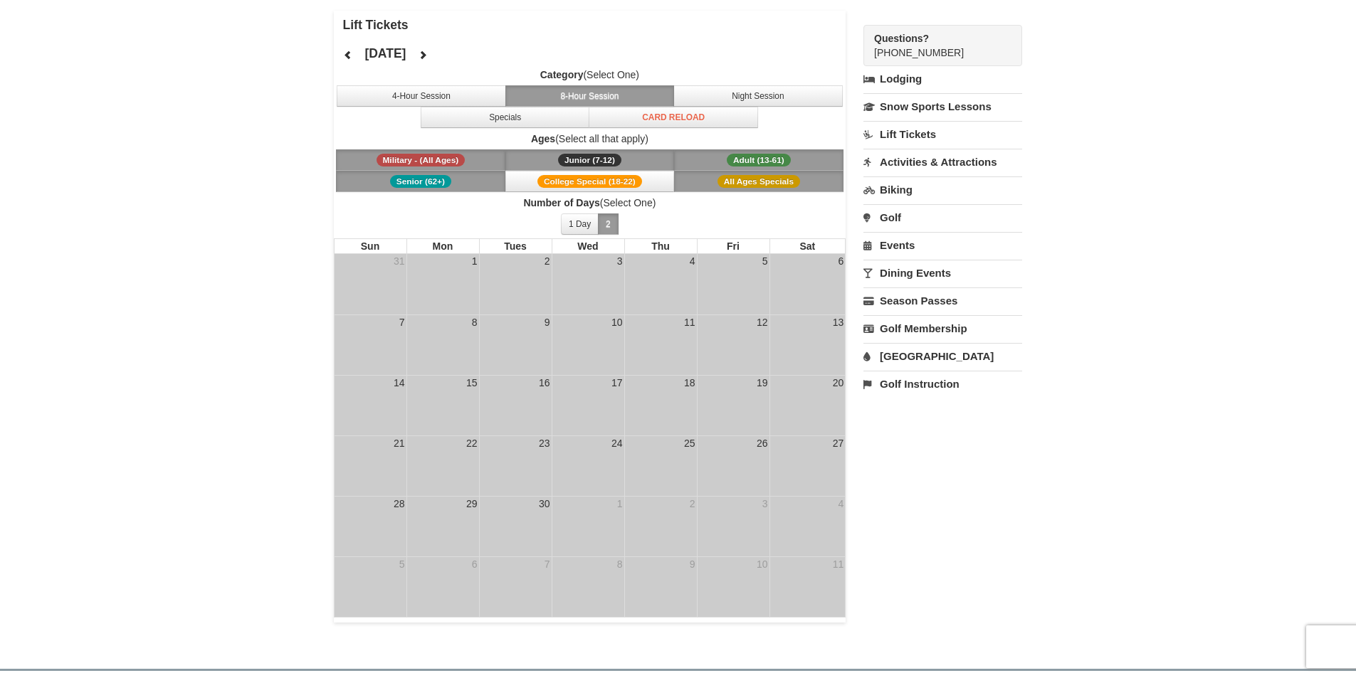
click at [764, 186] on span "All Ages Specials" at bounding box center [759, 181] width 83 height 13
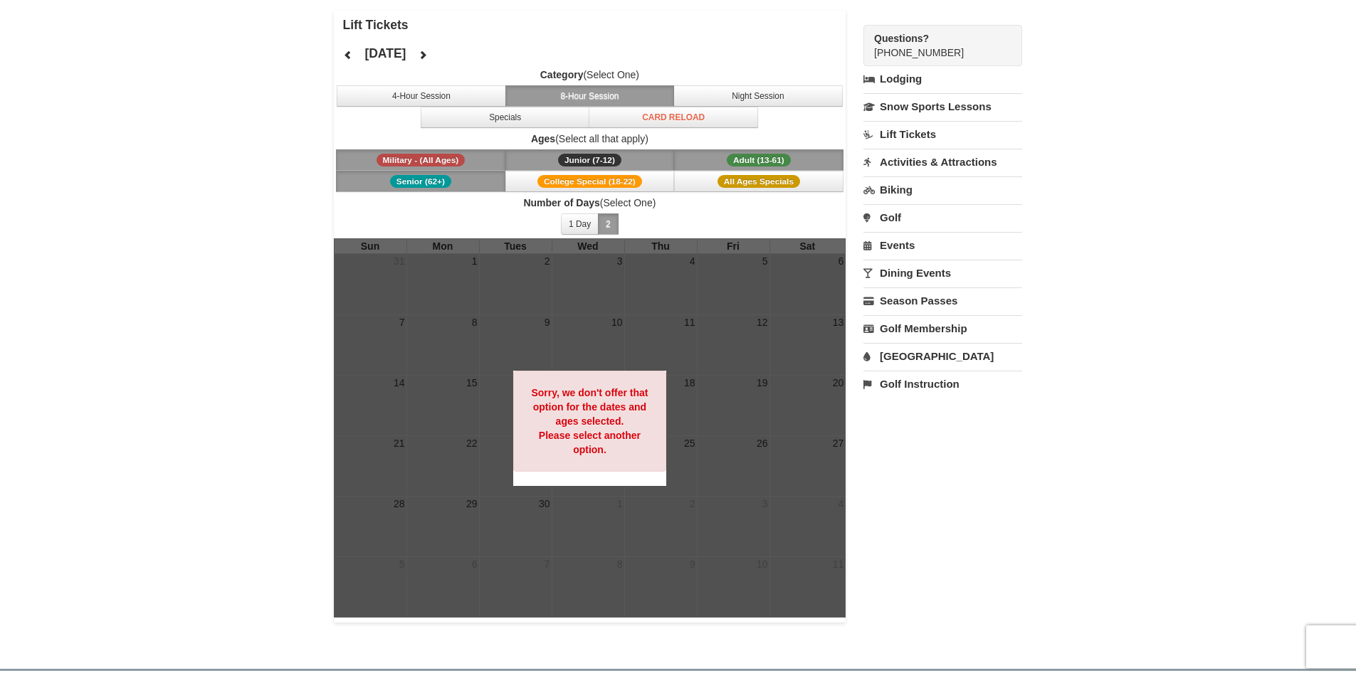
click at [767, 160] on span "Adult (13-61)" at bounding box center [759, 160] width 64 height 13
click at [602, 159] on span "Junior (7-12)" at bounding box center [589, 160] width 63 height 13
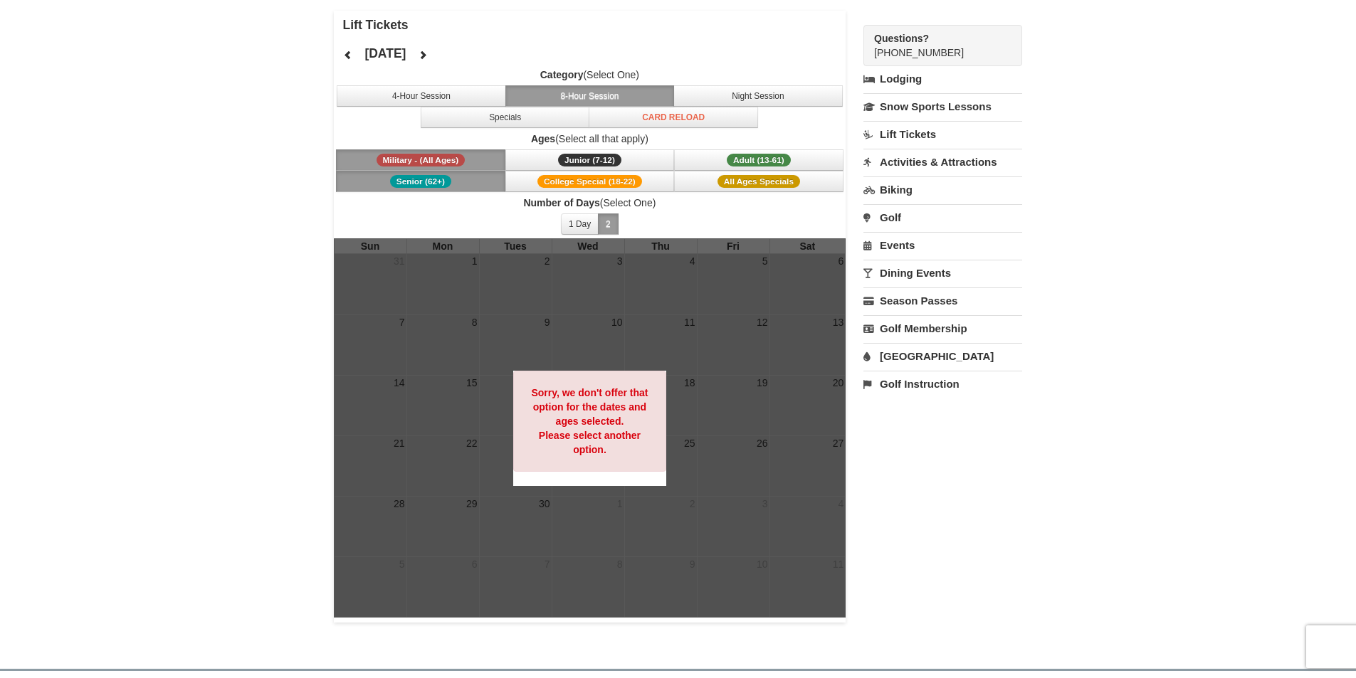
click at [480, 157] on button "Military - (All Ages)" at bounding box center [420, 159] width 169 height 21
click at [446, 181] on span "Senior (62+)" at bounding box center [420, 181] width 61 height 13
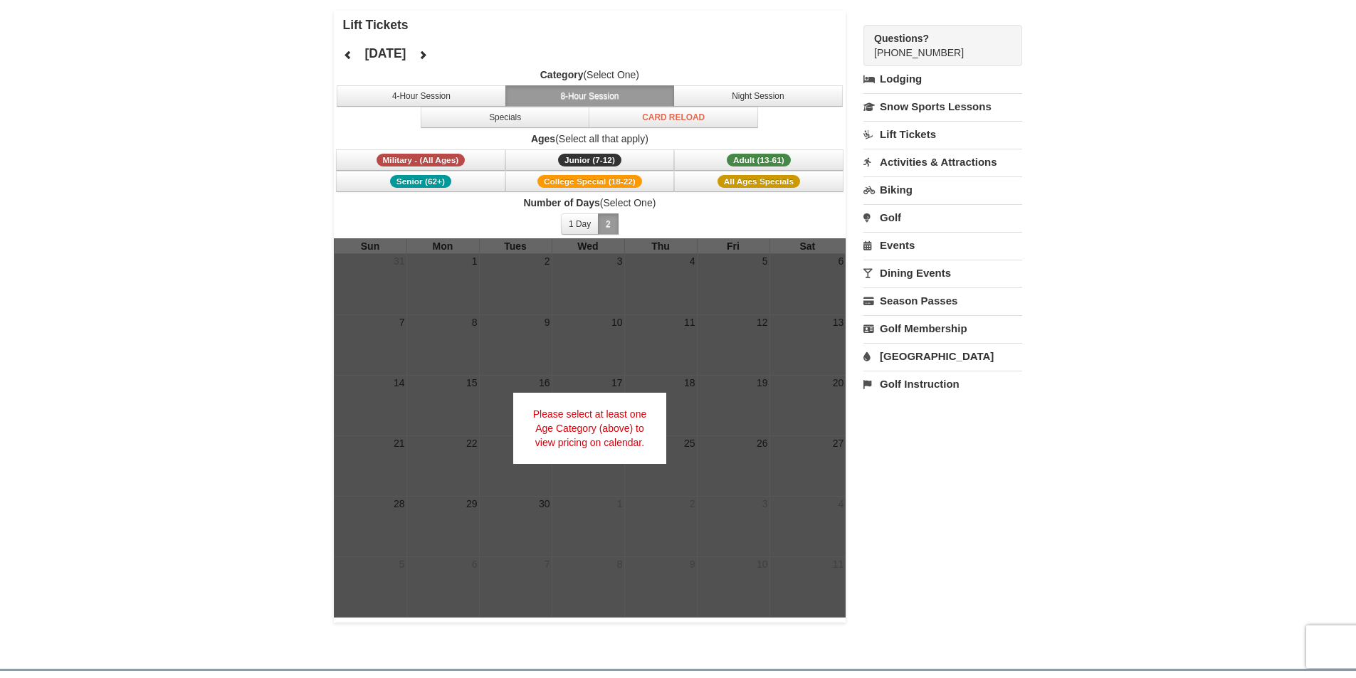
click at [1127, 224] on div "× Lift Tickets [DATE] Category (Select One) 4-Hour Session 8-Hour Session Night…" at bounding box center [678, 317] width 1356 height 676
